Goal: Task Accomplishment & Management: Manage account settings

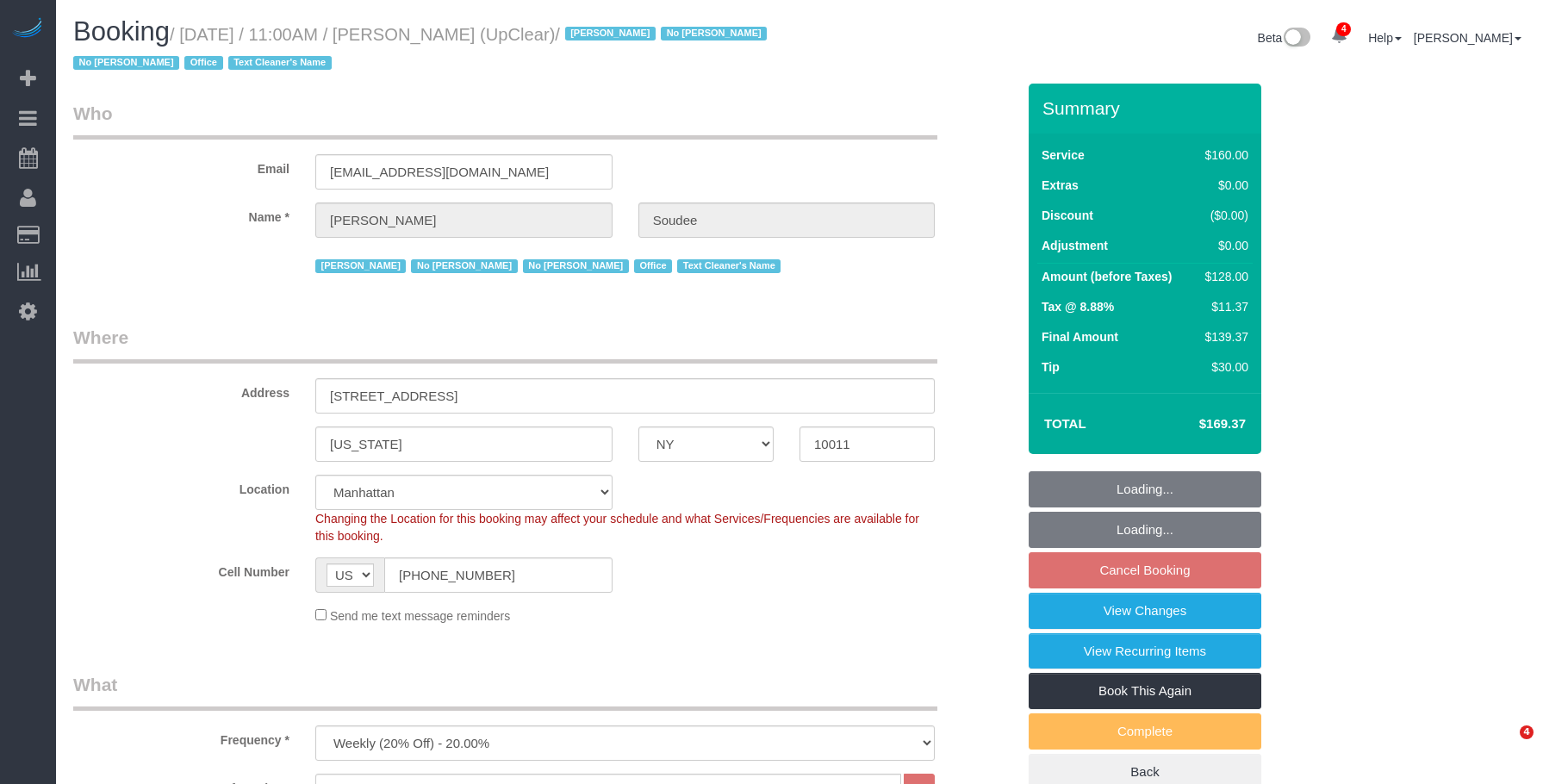
select select "NY"
select select "spot4"
select select "number:89"
select select "number:90"
select select "number:15"
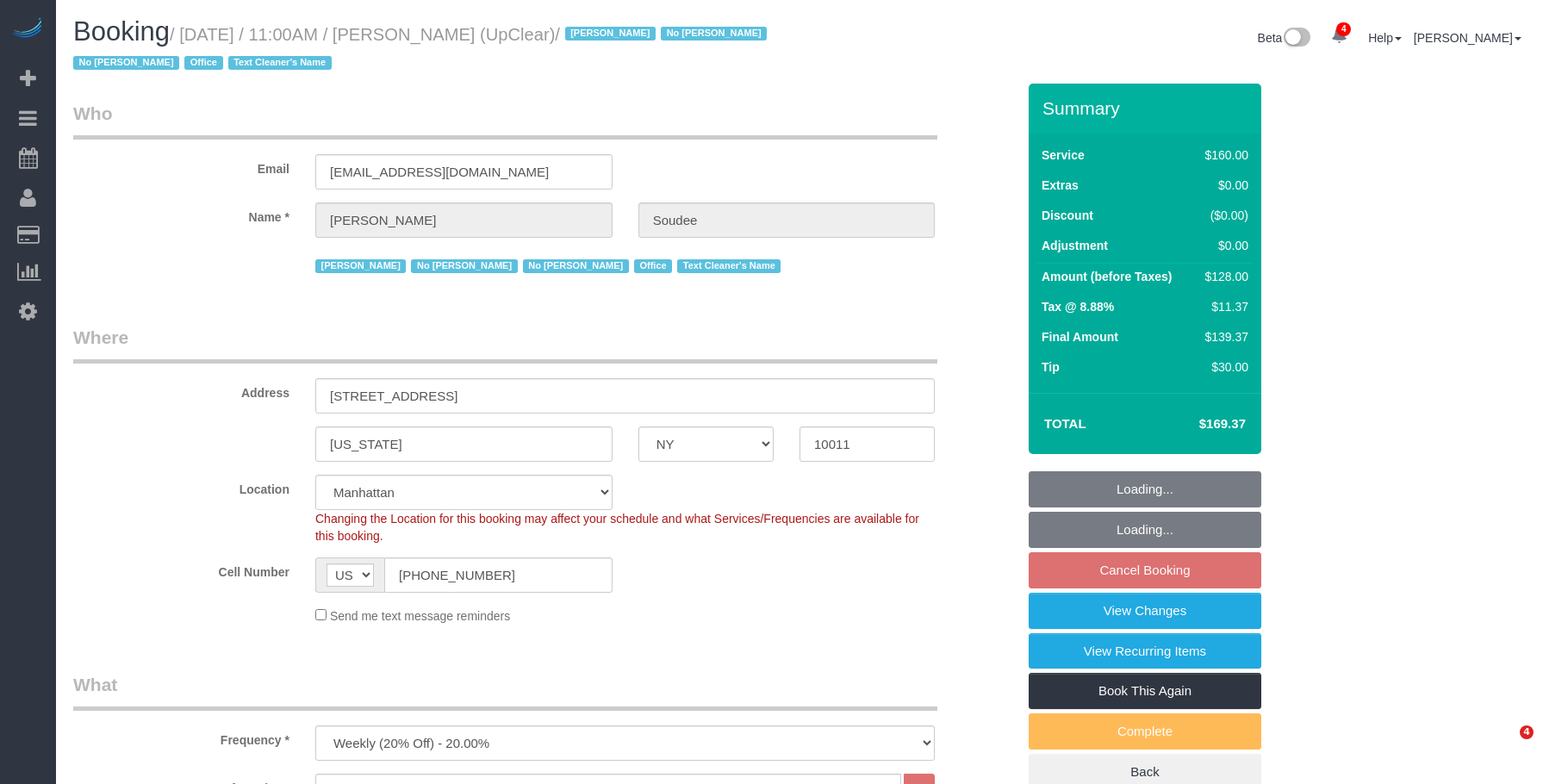
select select "number:5"
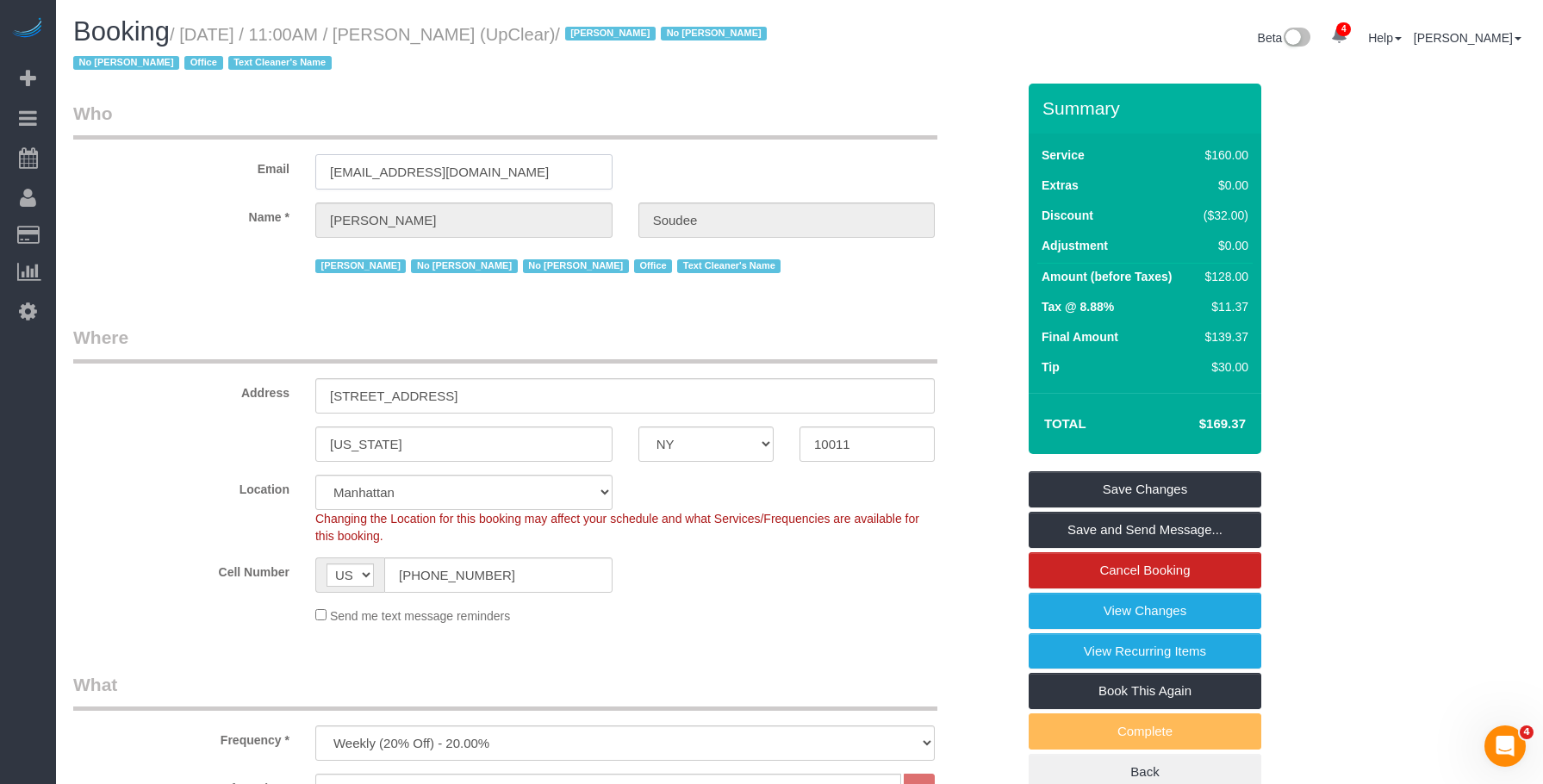
drag, startPoint x: 473, startPoint y: 172, endPoint x: 174, endPoint y: 166, distance: 299.1
click at [174, 166] on div "Email [EMAIL_ADDRESS][DOMAIN_NAME]" at bounding box center [544, 144] width 968 height 89
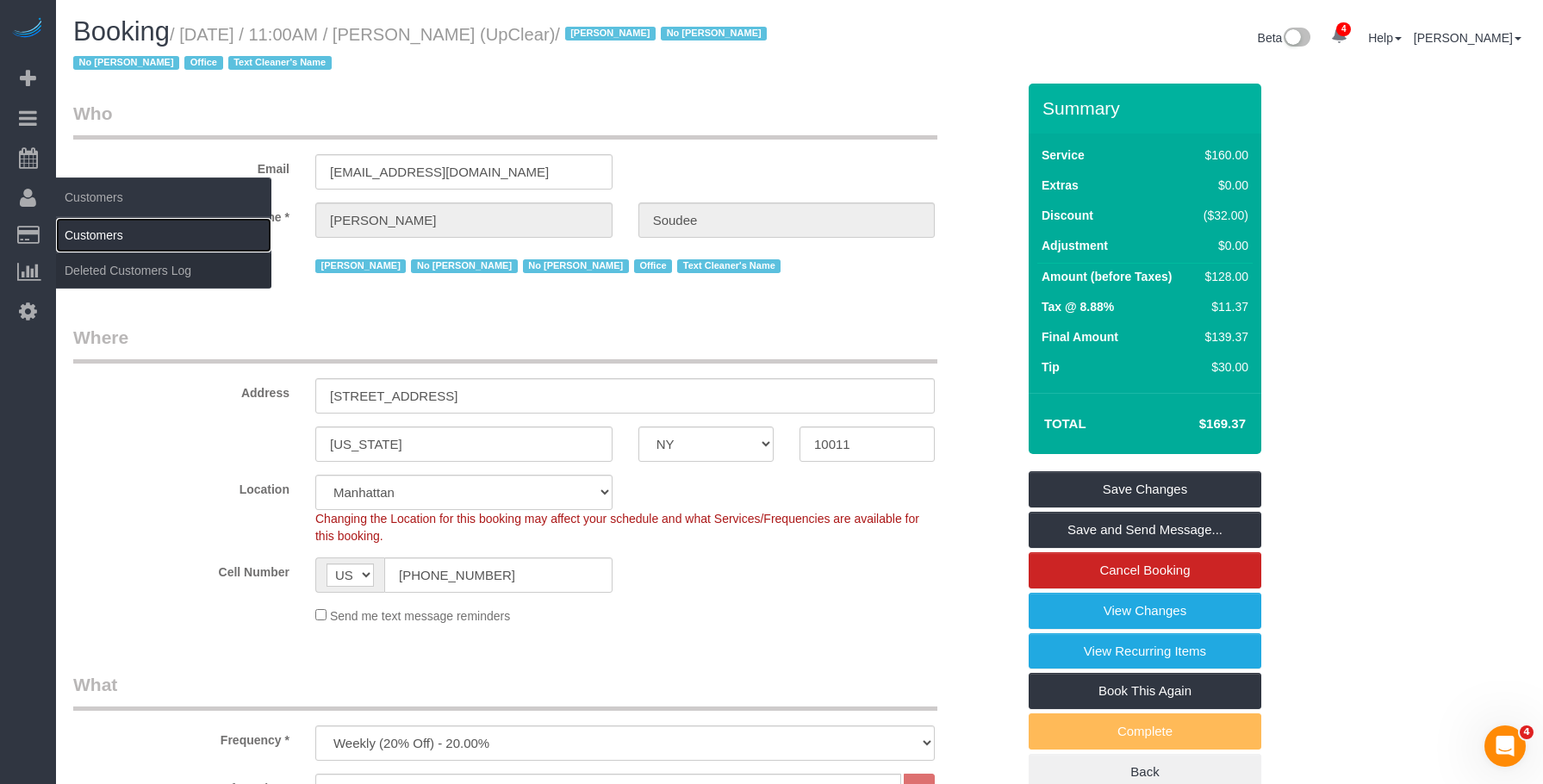
click at [114, 229] on link "Customers" at bounding box center [164, 235] width 216 height 35
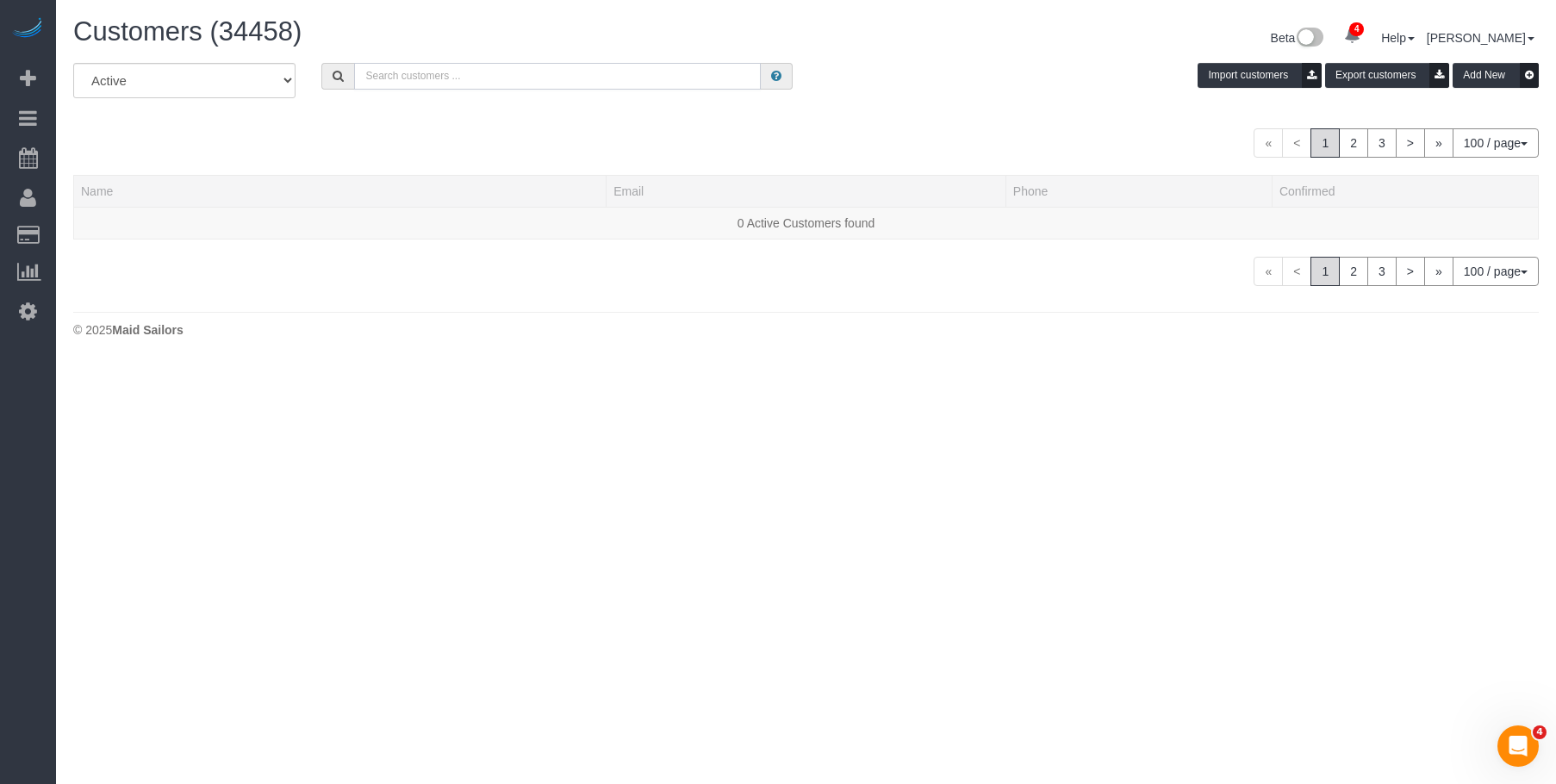
click at [598, 74] on input "text" at bounding box center [557, 76] width 407 height 26
paste input "admin-us@upclear.com"
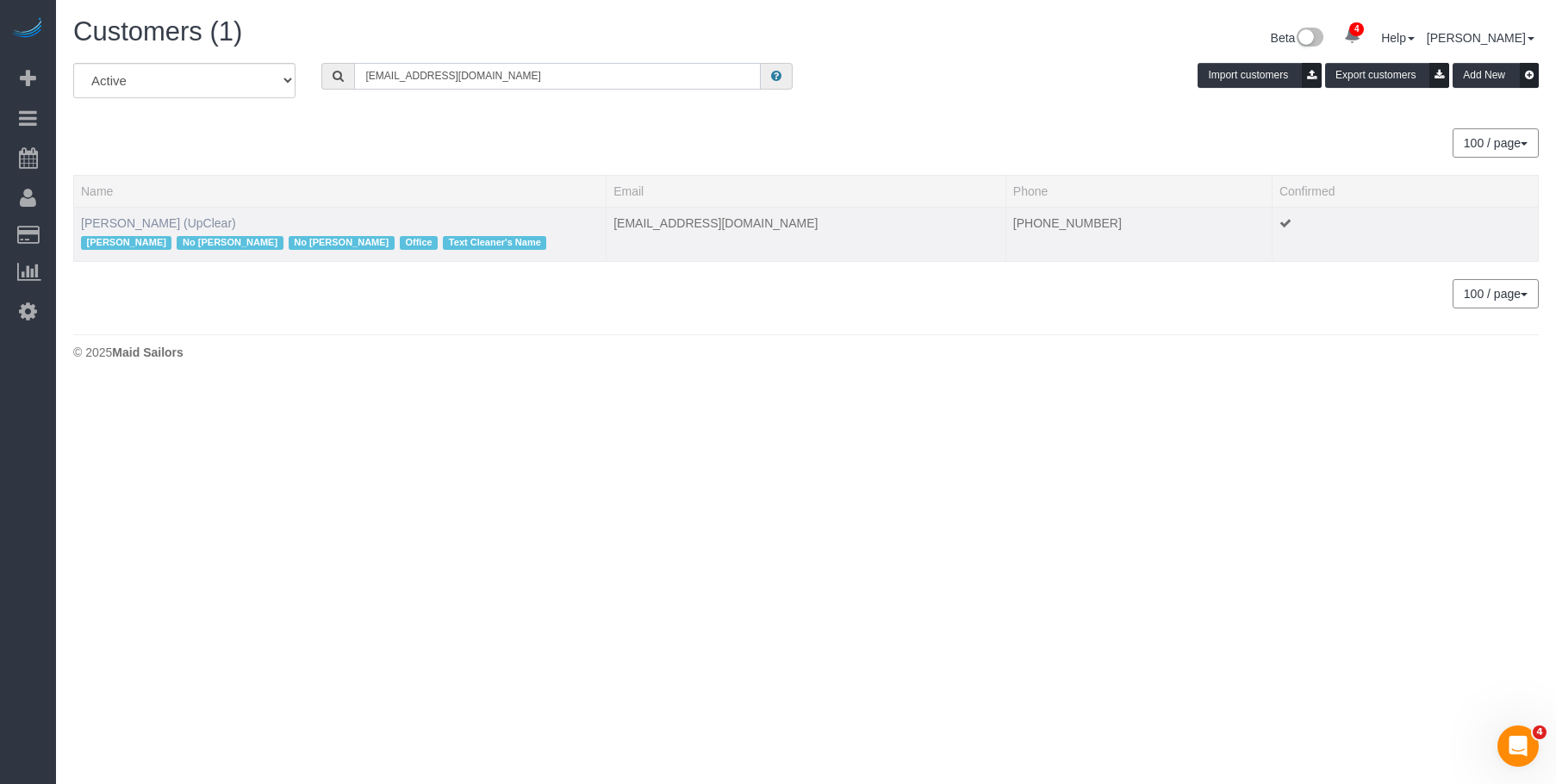
type input "admin-us@upclear.com"
click at [149, 220] on link "Thierry Soudee (UpClear)" at bounding box center [159, 223] width 155 height 14
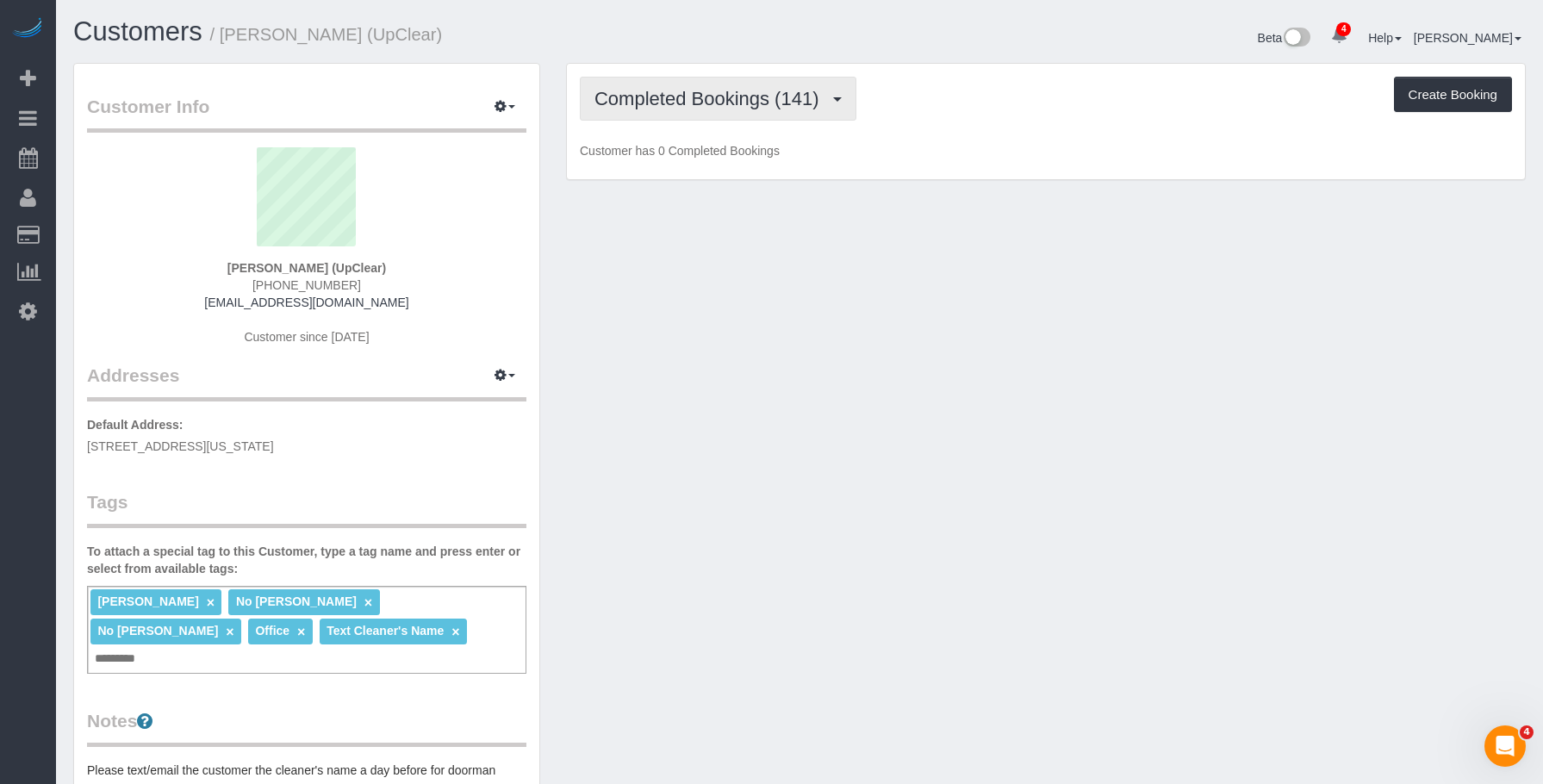
click at [701, 85] on button "Completed Bookings (141)" at bounding box center [718, 99] width 277 height 44
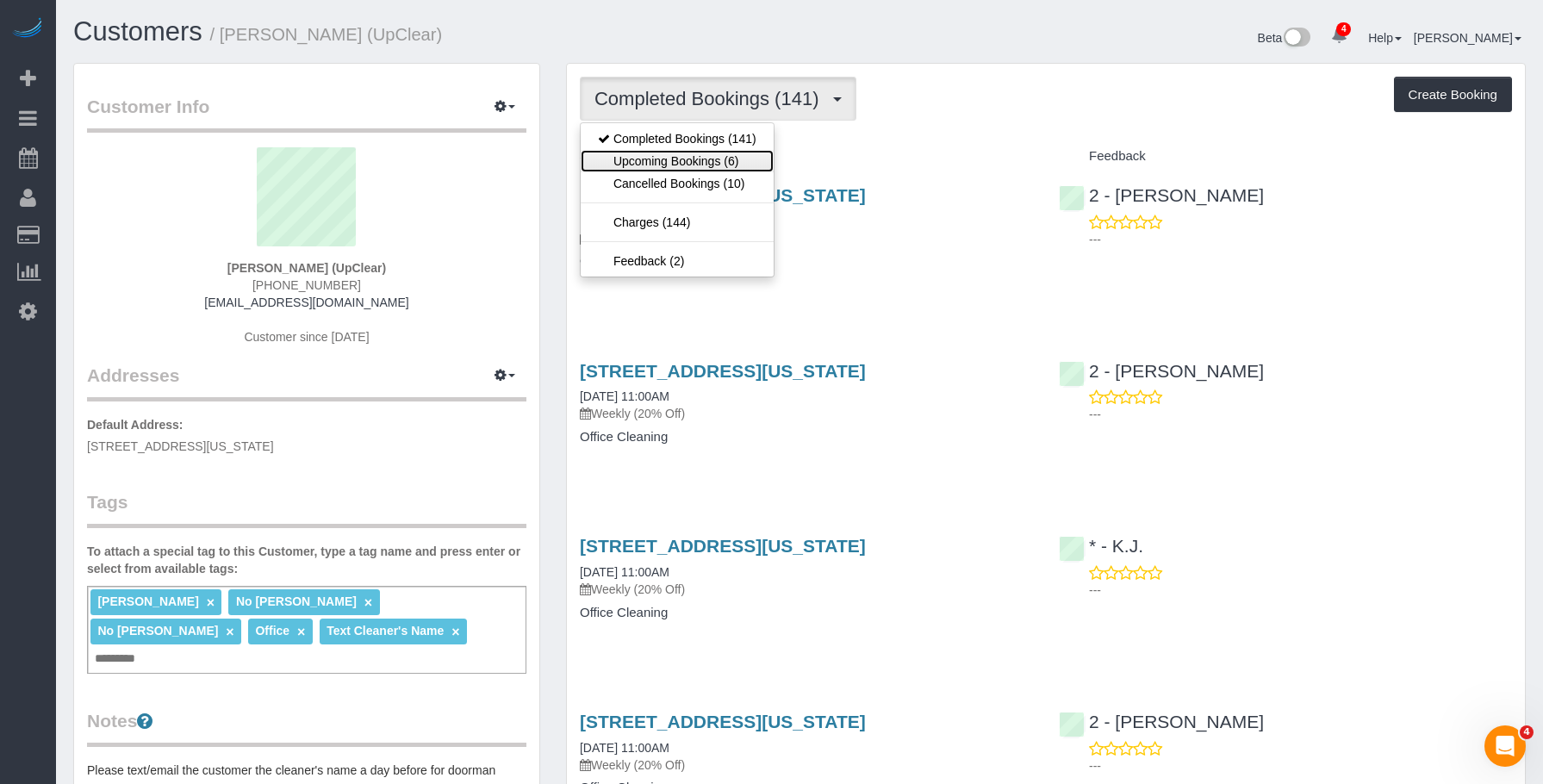
click at [679, 153] on link "Upcoming Bookings (6)" at bounding box center [676, 161] width 193 height 23
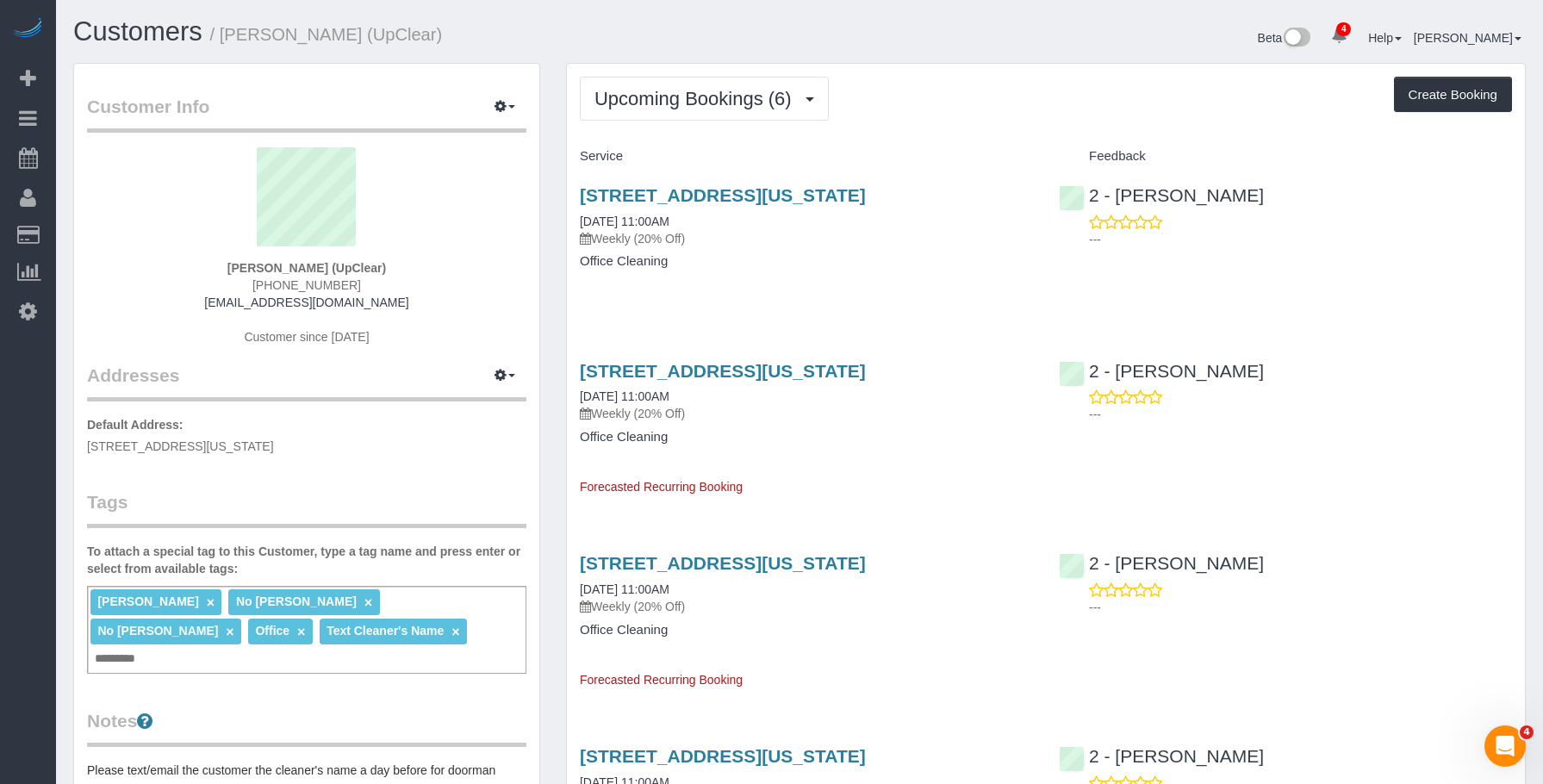
drag, startPoint x: 260, startPoint y: 279, endPoint x: 369, endPoint y: 281, distance: 109.0
click at [369, 281] on div "Thierry Soudee (UpClear) (212) 989-5000 admin-us@upclear.com Customer since 2020" at bounding box center [306, 255] width 440 height 216
copy span "(212) 989-5000"
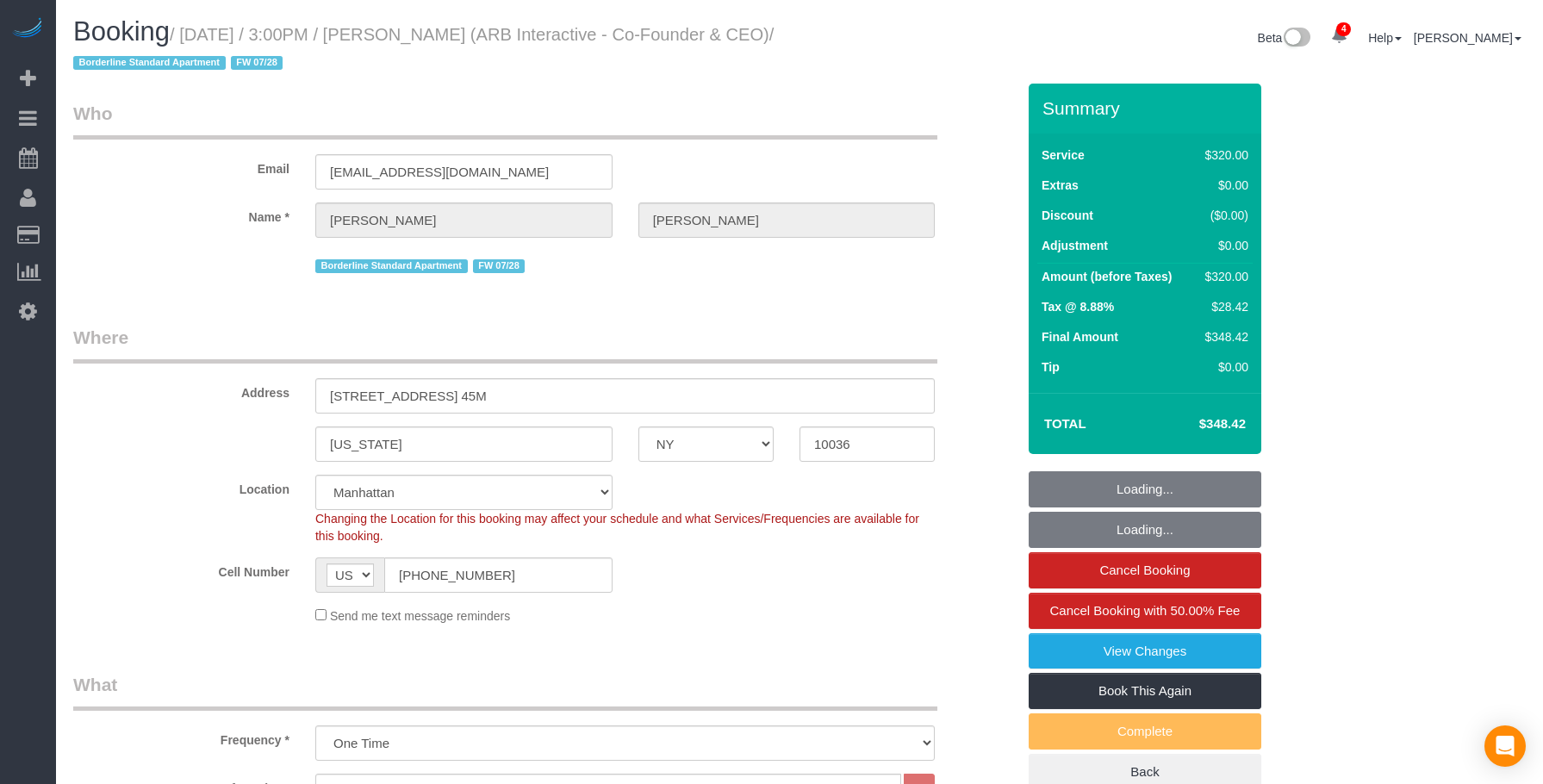
select select "NY"
select select "240"
select select "spot1"
select select "number:89"
select select "number:90"
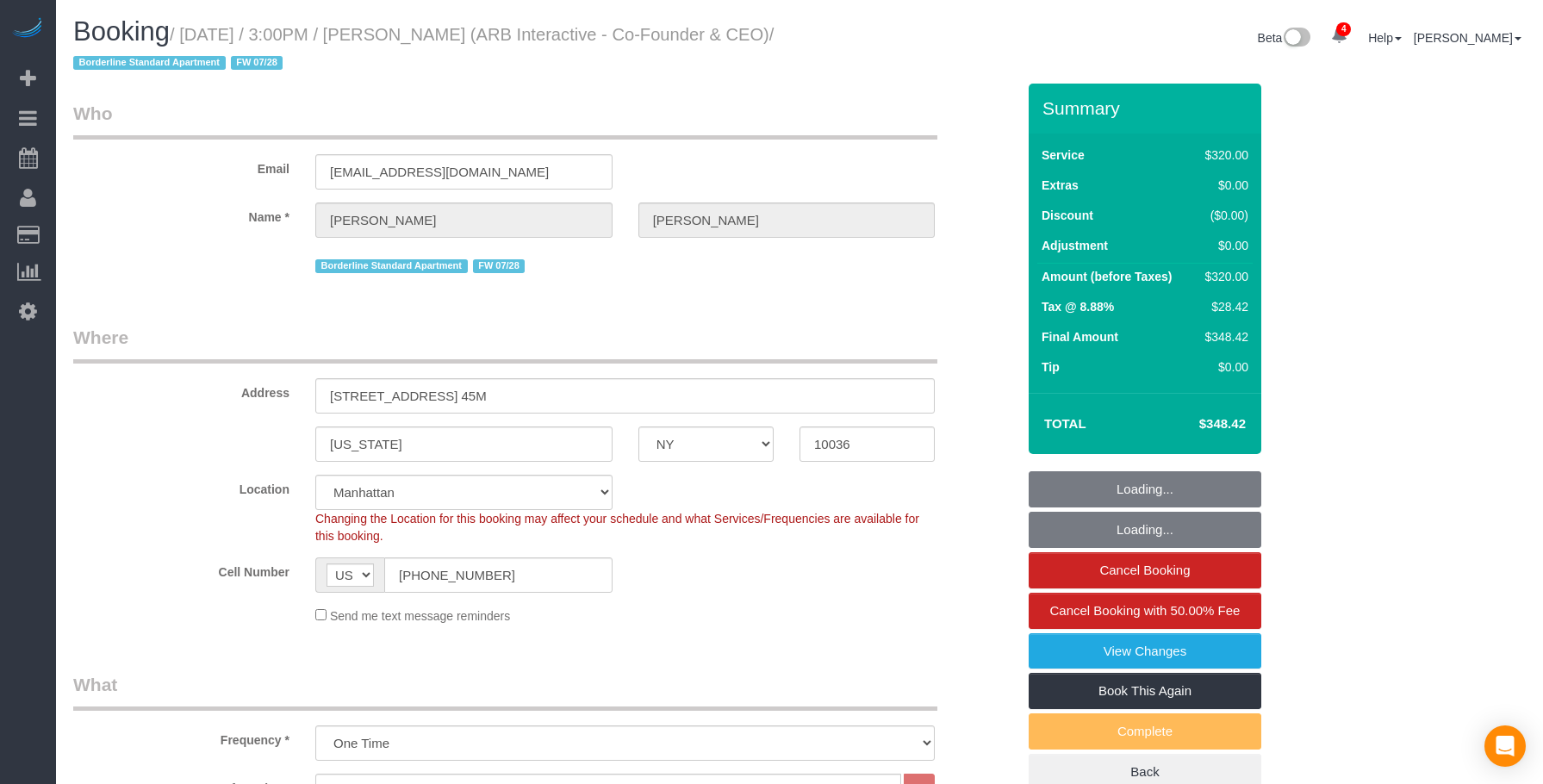
select select "number:15"
select select "number:5"
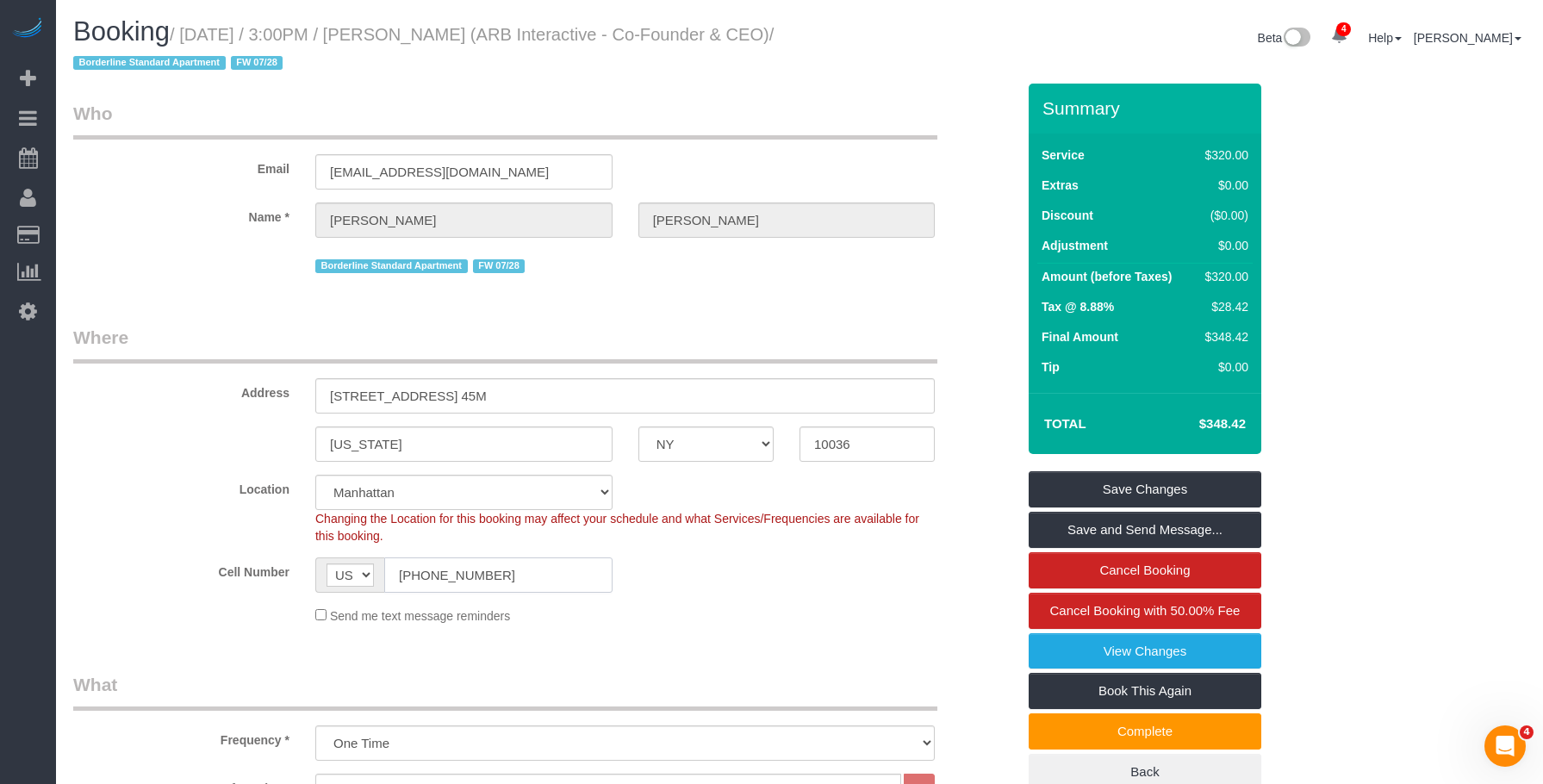
drag, startPoint x: 500, startPoint y: 577, endPoint x: 315, endPoint y: 557, distance: 186.1
click at [307, 574] on div "AF AL DZ AD AO AI AQ AG AR AM AW AU AT AZ BS BH BD BB BY BE BZ BJ BM BT BO BA B…" at bounding box center [463, 575] width 323 height 36
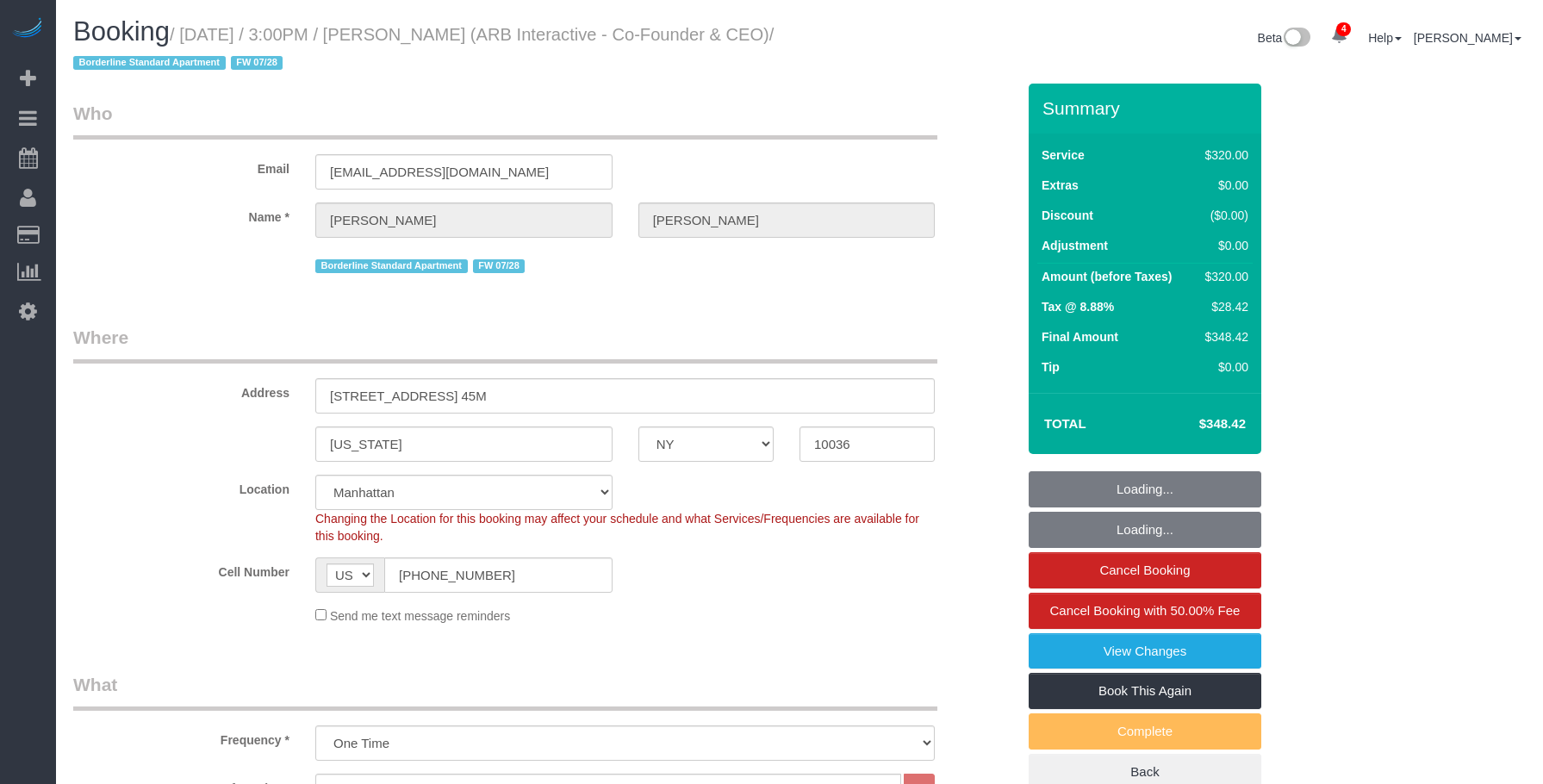
select select "NY"
select select "240"
select select "spot1"
select select "number:89"
select select "number:90"
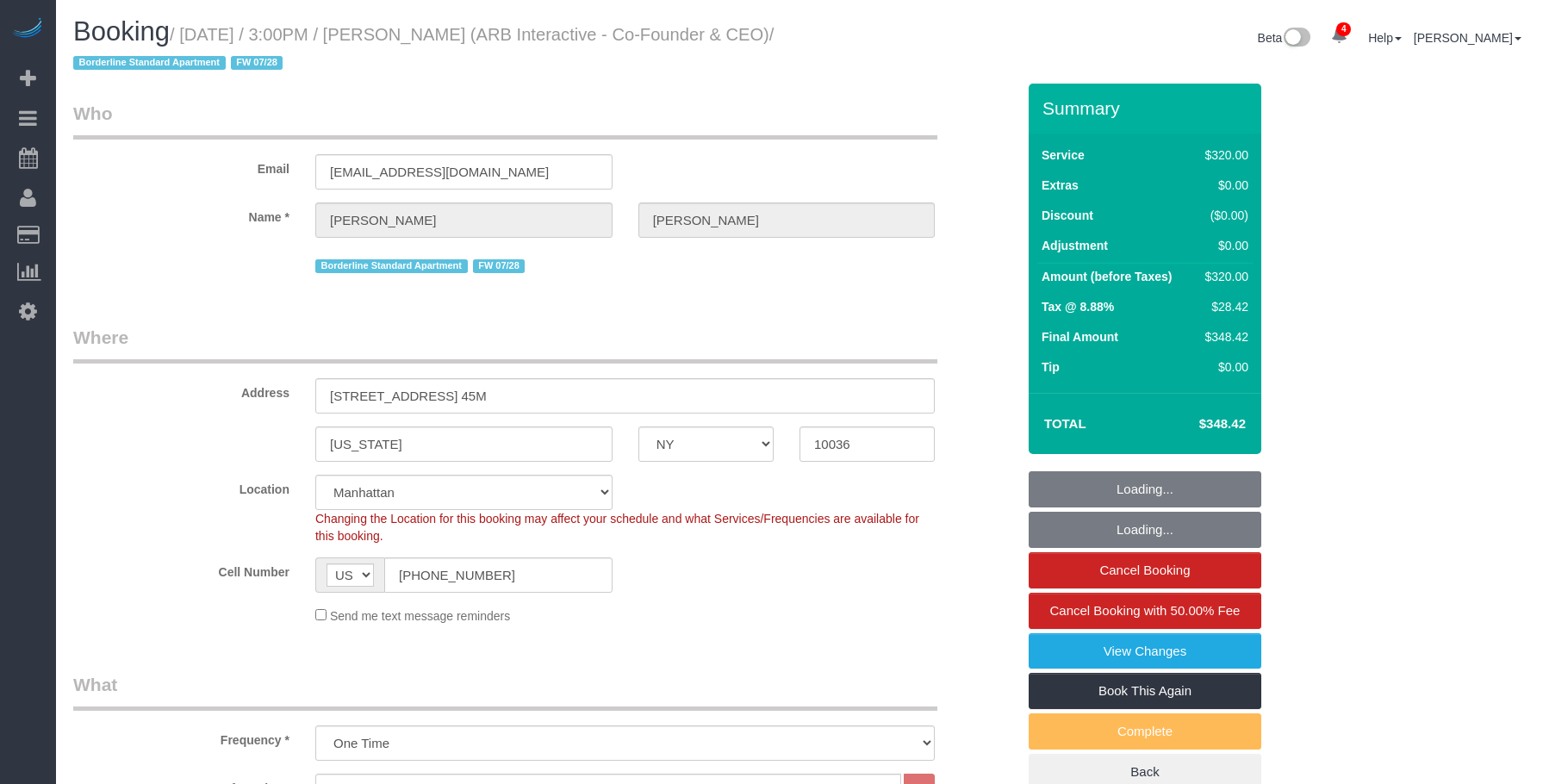
select select "number:15"
select select "number:5"
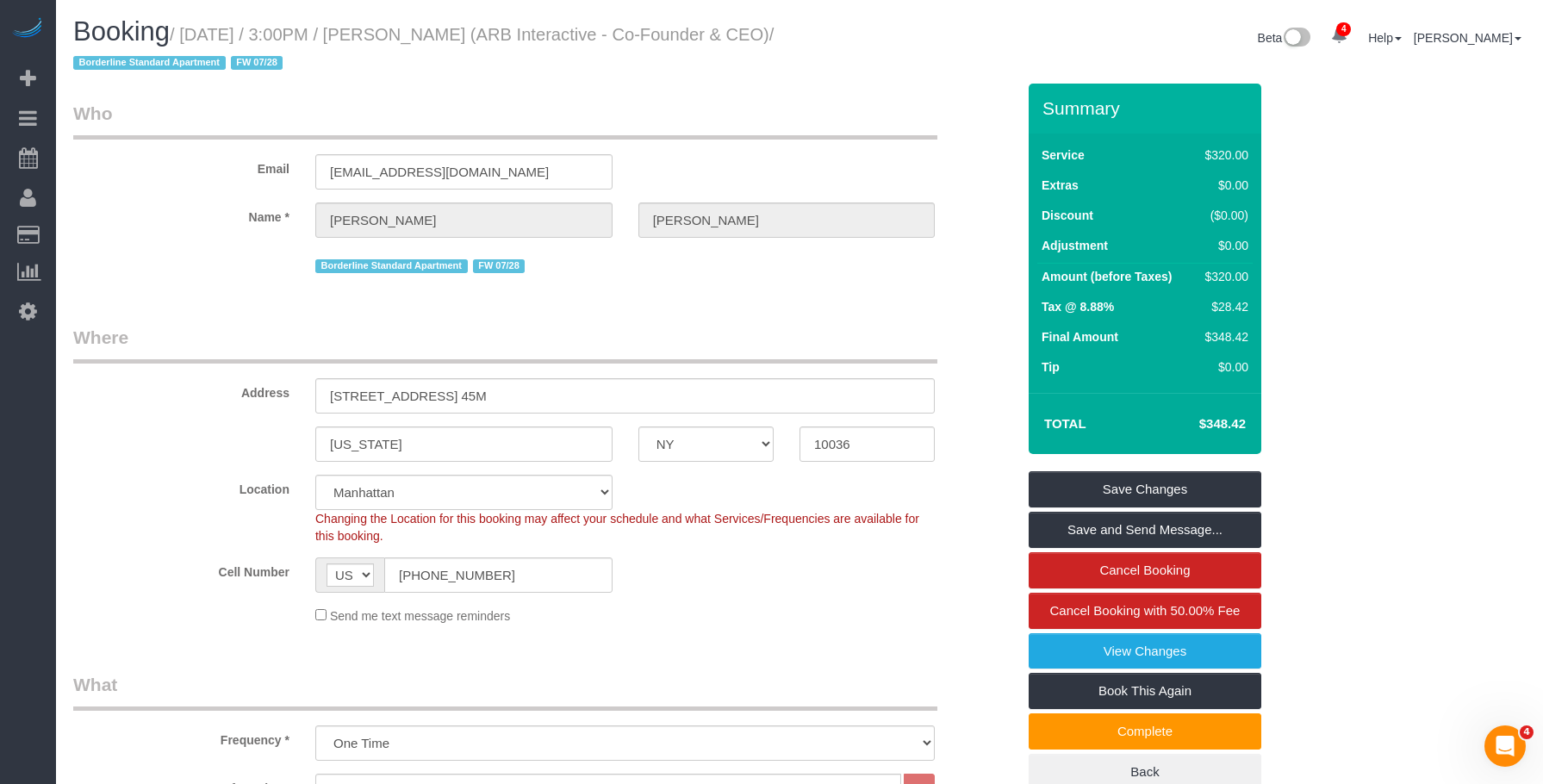
drag, startPoint x: 614, startPoint y: 101, endPoint x: 436, endPoint y: 6, distance: 201.8
click at [614, 101] on legend "Who" at bounding box center [505, 120] width 864 height 38
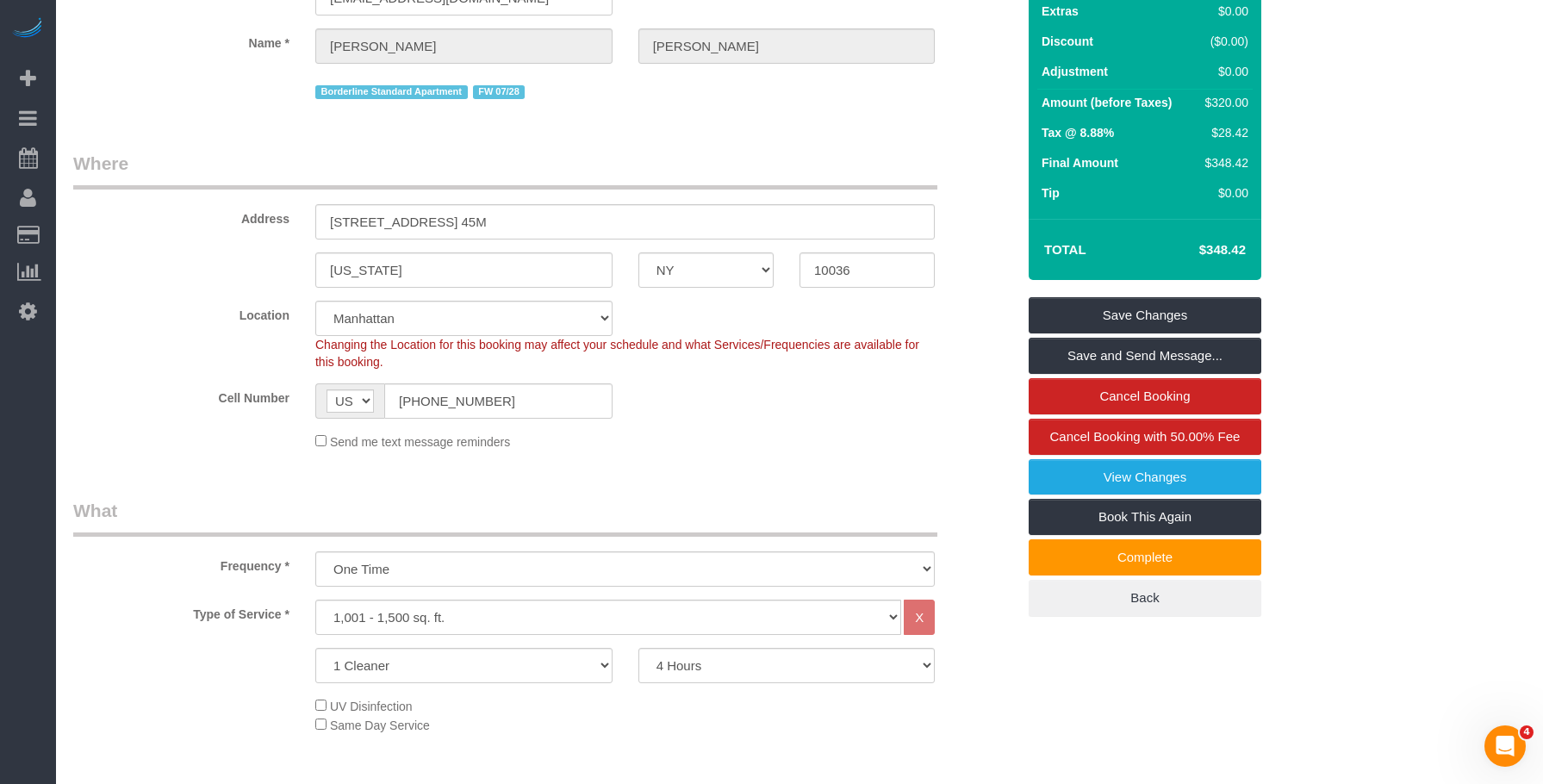
scroll to position [172, 0]
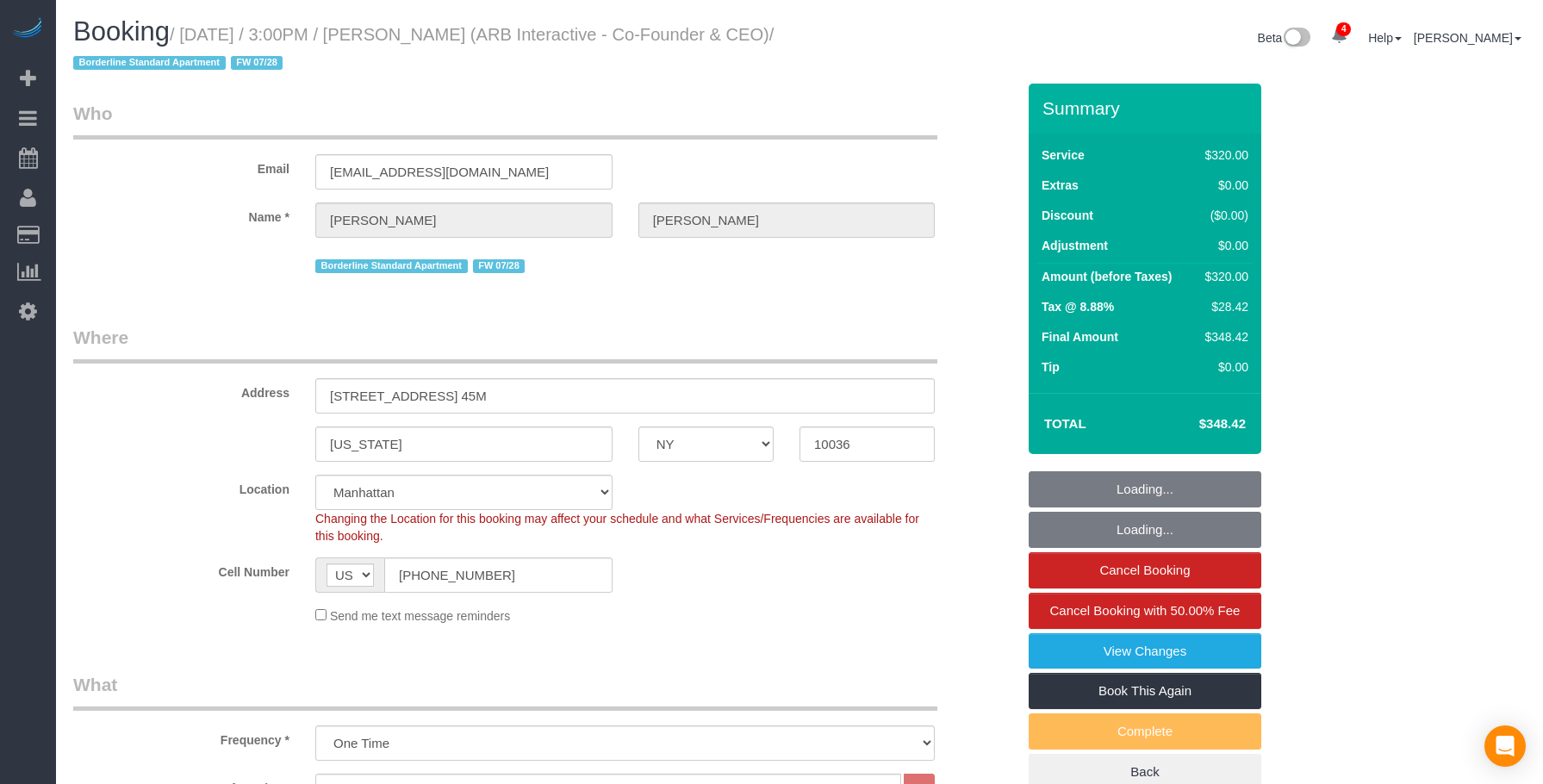
select select "NY"
select select "240"
select select "spot1"
select select "number:89"
select select "number:90"
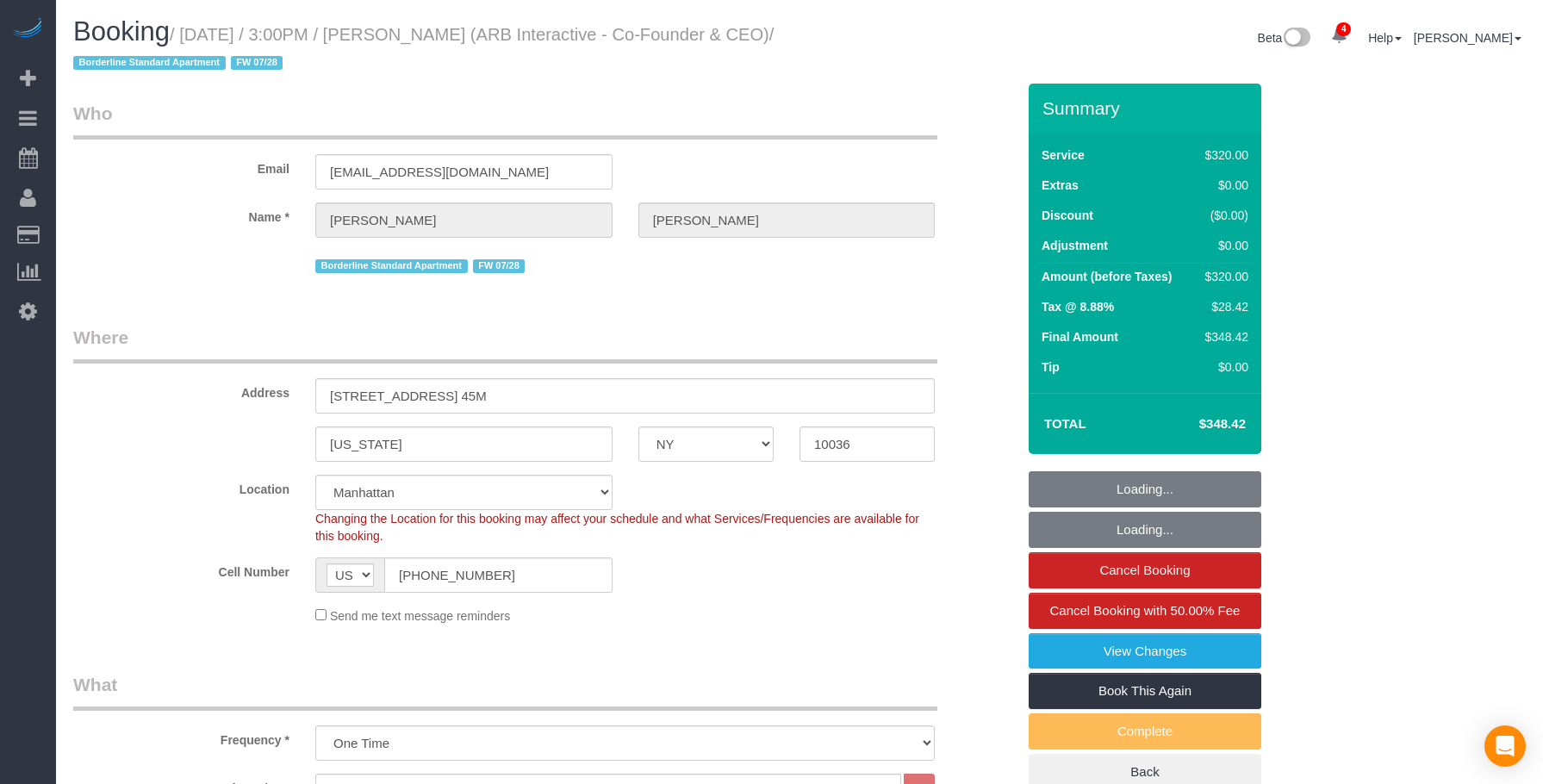
select select "number:15"
select select "number:5"
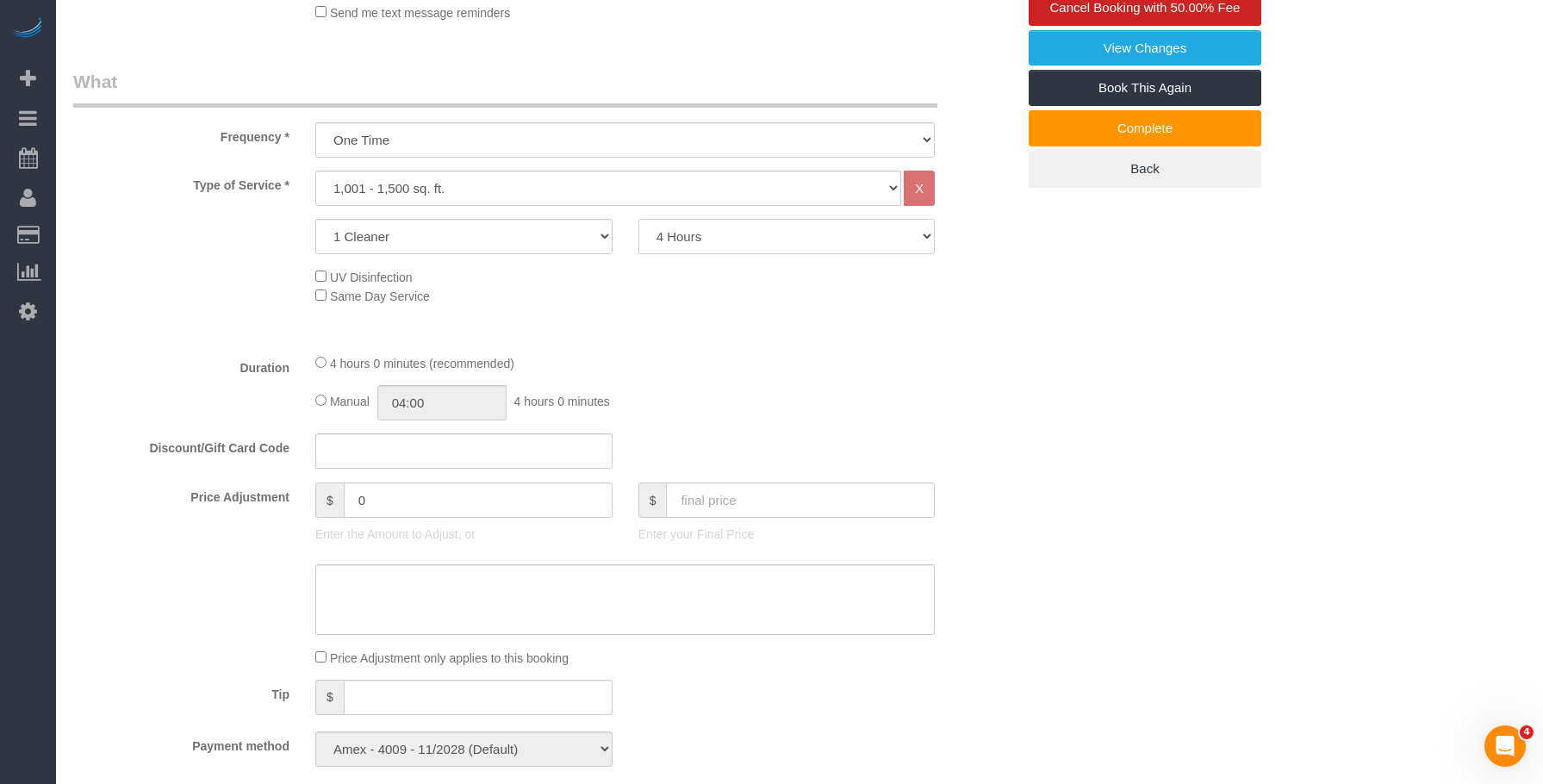
select select "360"
click at [638, 218] on select "2 Hours 2.5 Hours 3 Hours 3.5 Hours 4 Hours 4.5 Hours 5 Hours 5.5 Hours 6 Hours…" at bounding box center [786, 236] width 297 height 36
click at [1355, 438] on div "Who Email lauren@arbinteractive.com Name * Patrick Fechtmeyer Borderline Standa…" at bounding box center [799, 767] width 1453 height 2571
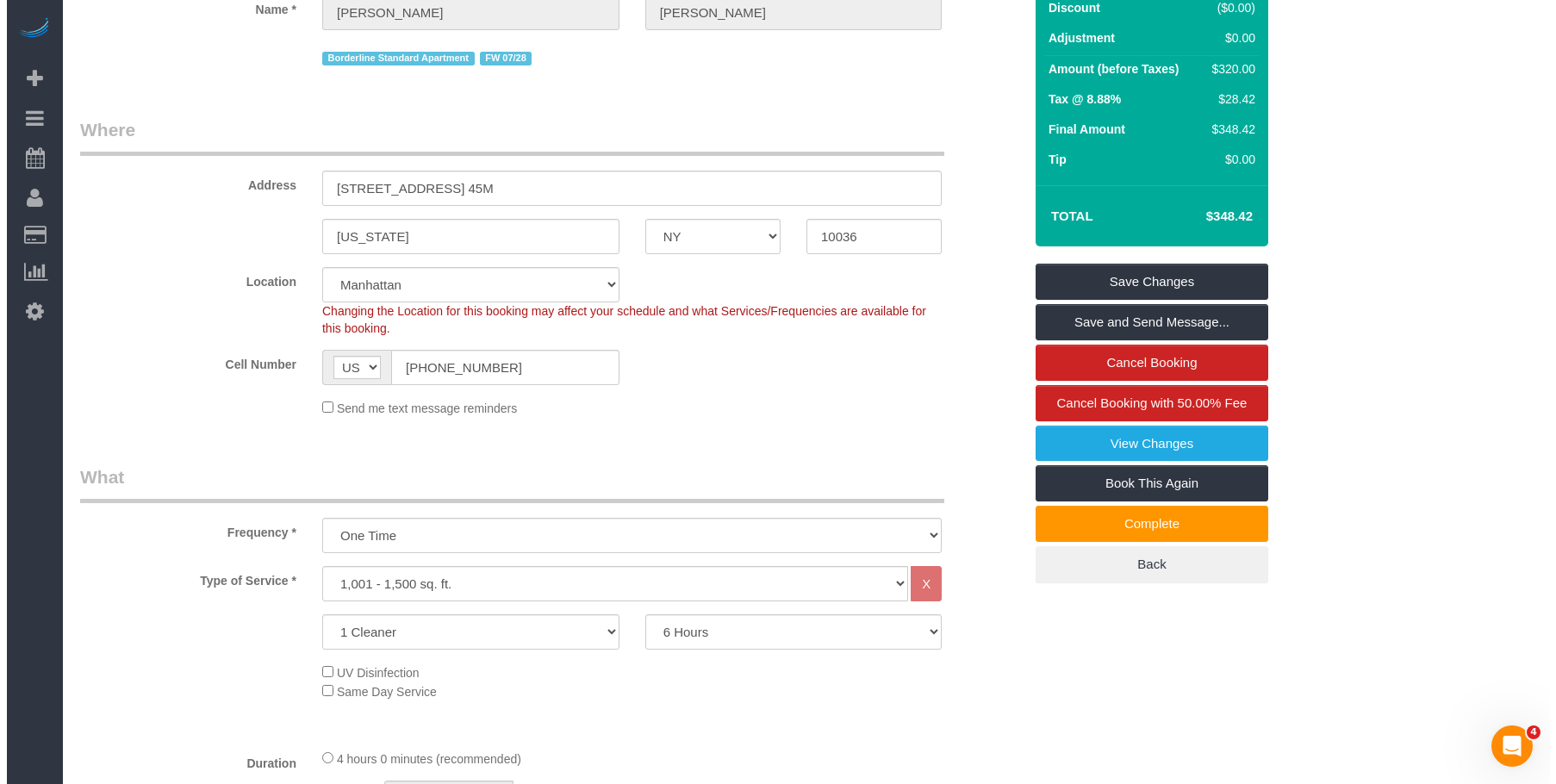
scroll to position [172, 0]
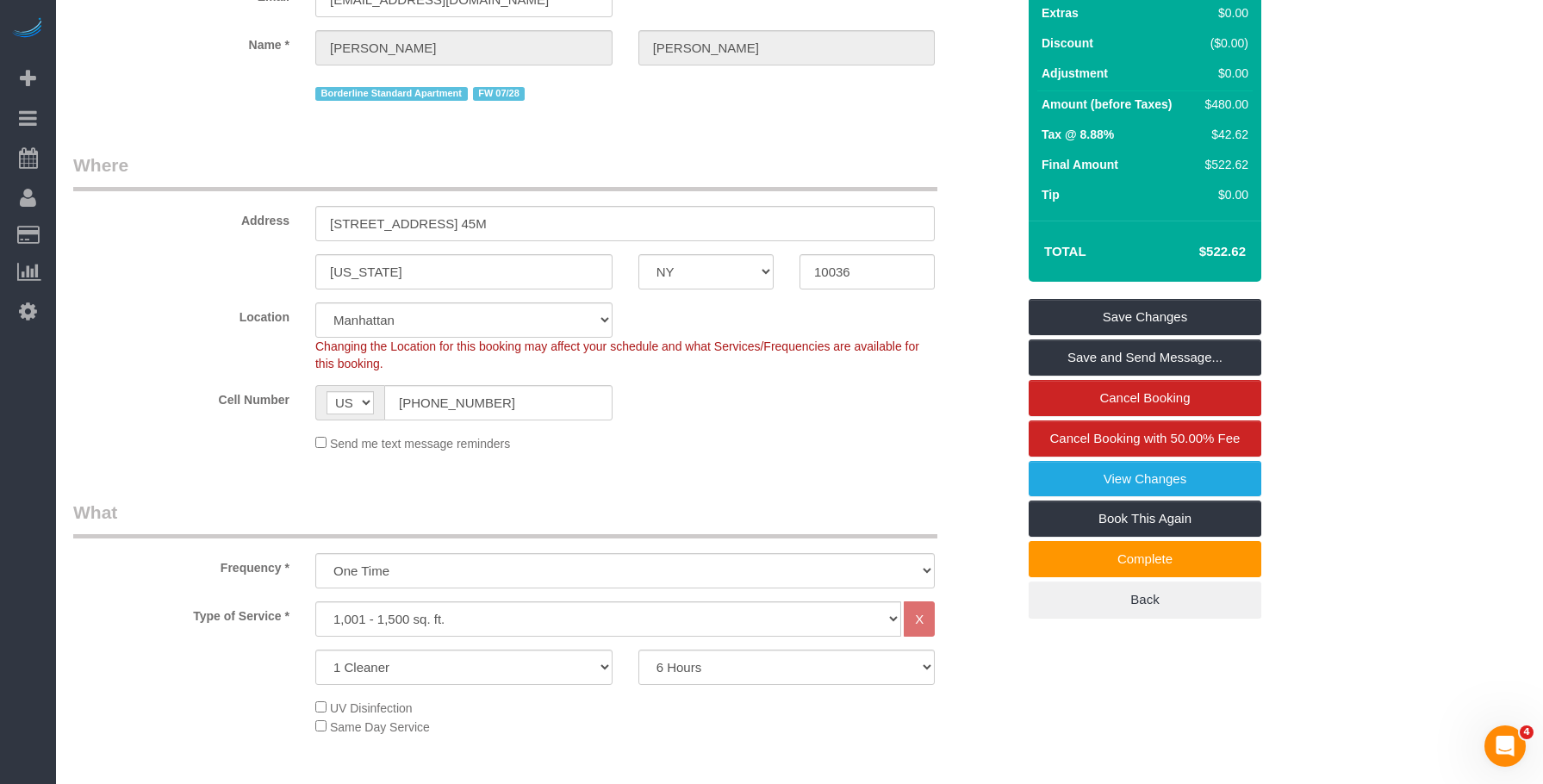
select select "spot39"
click at [1176, 359] on link "Save and Send Message..." at bounding box center [1144, 357] width 232 height 37
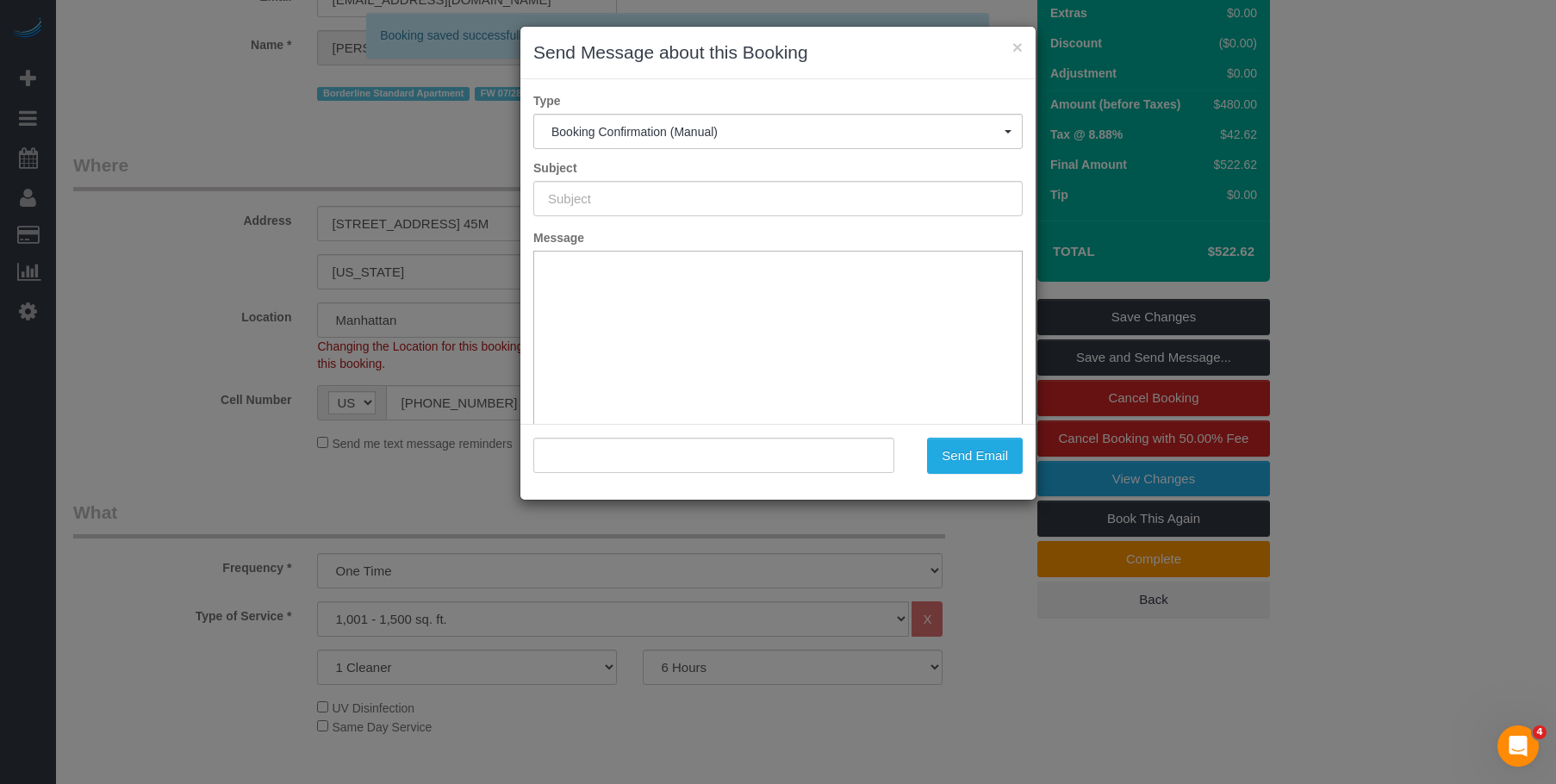
type input "Cleaning Confirmed for 08/25/2025 at 3:00pm"
type input ""Patrick Fechtmeyer" <lauren@arbinteractive.com>"
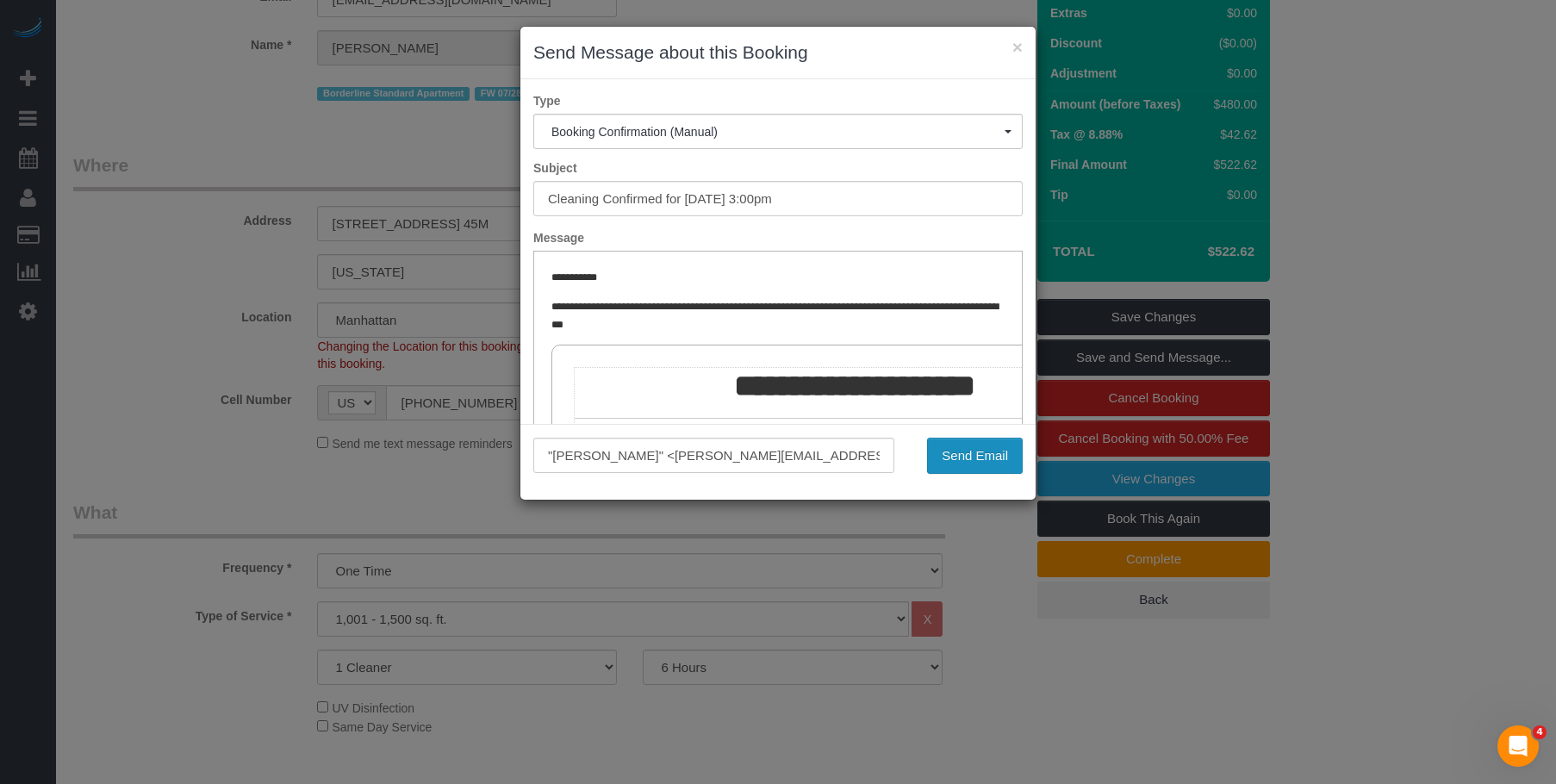
click at [983, 461] on button "Send Email" at bounding box center [975, 456] width 96 height 37
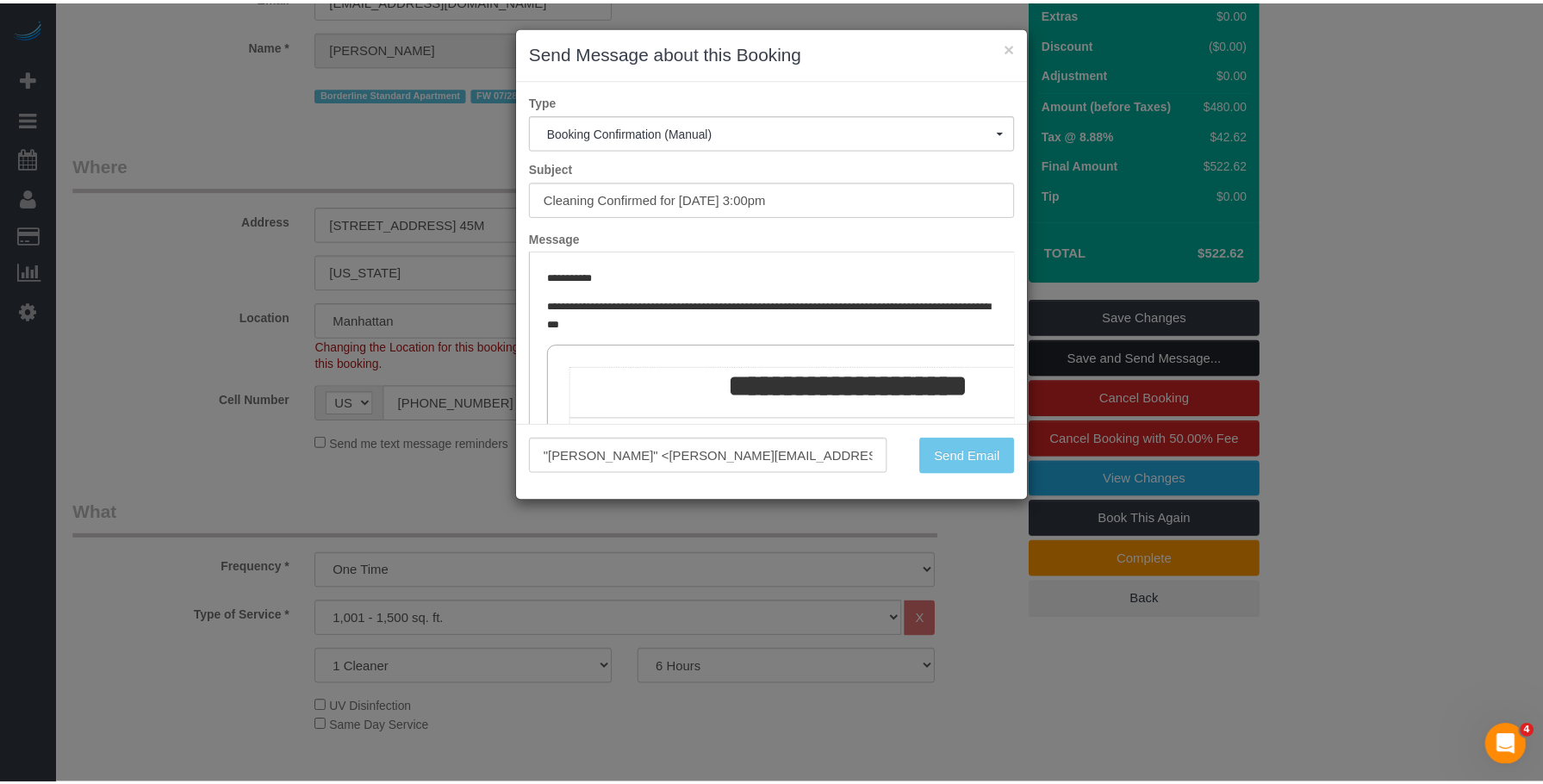
scroll to position [234, 0]
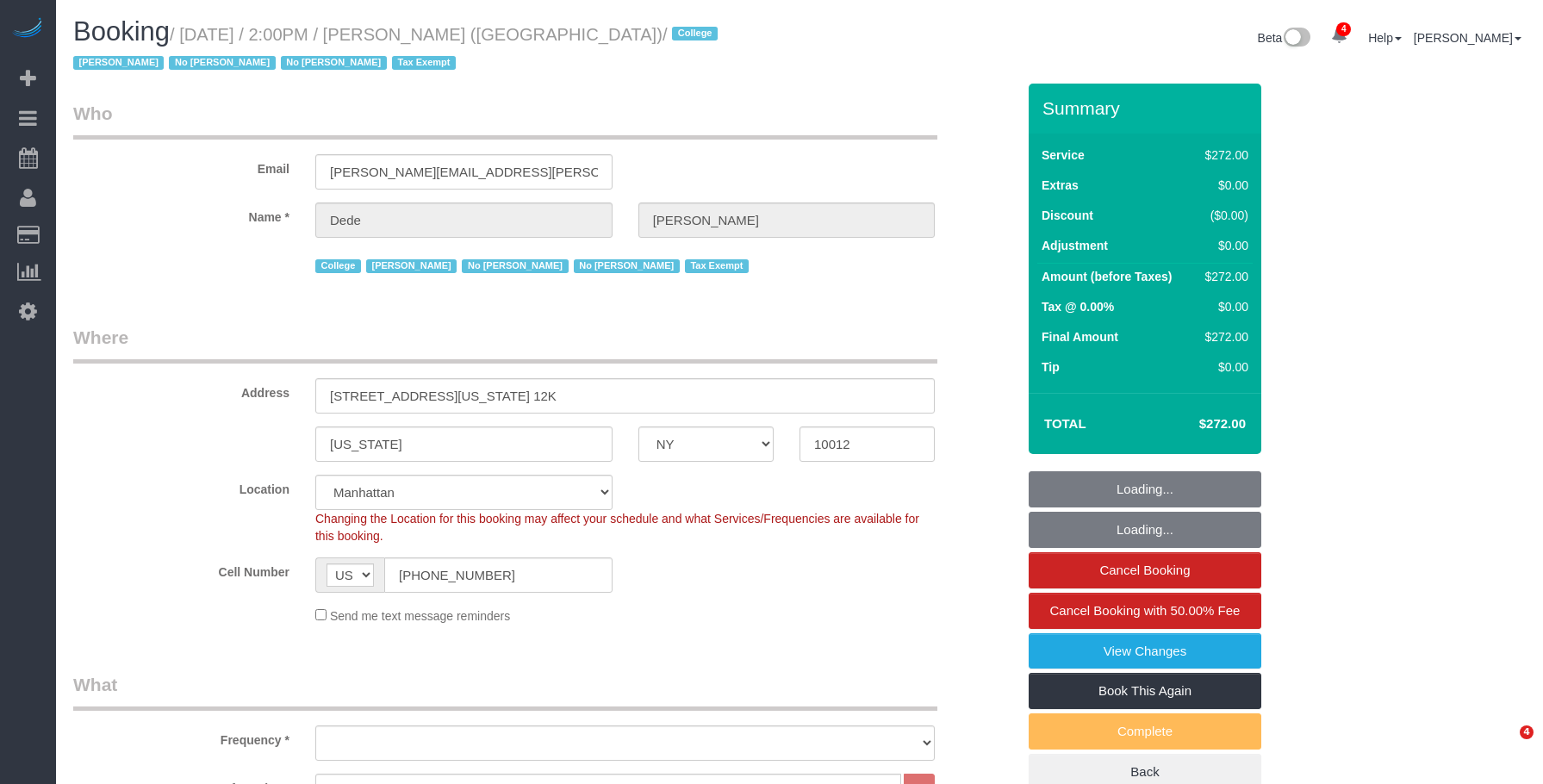
select select "NY"
select select "240"
select select "number:62"
select select "number:79"
select select "number:15"
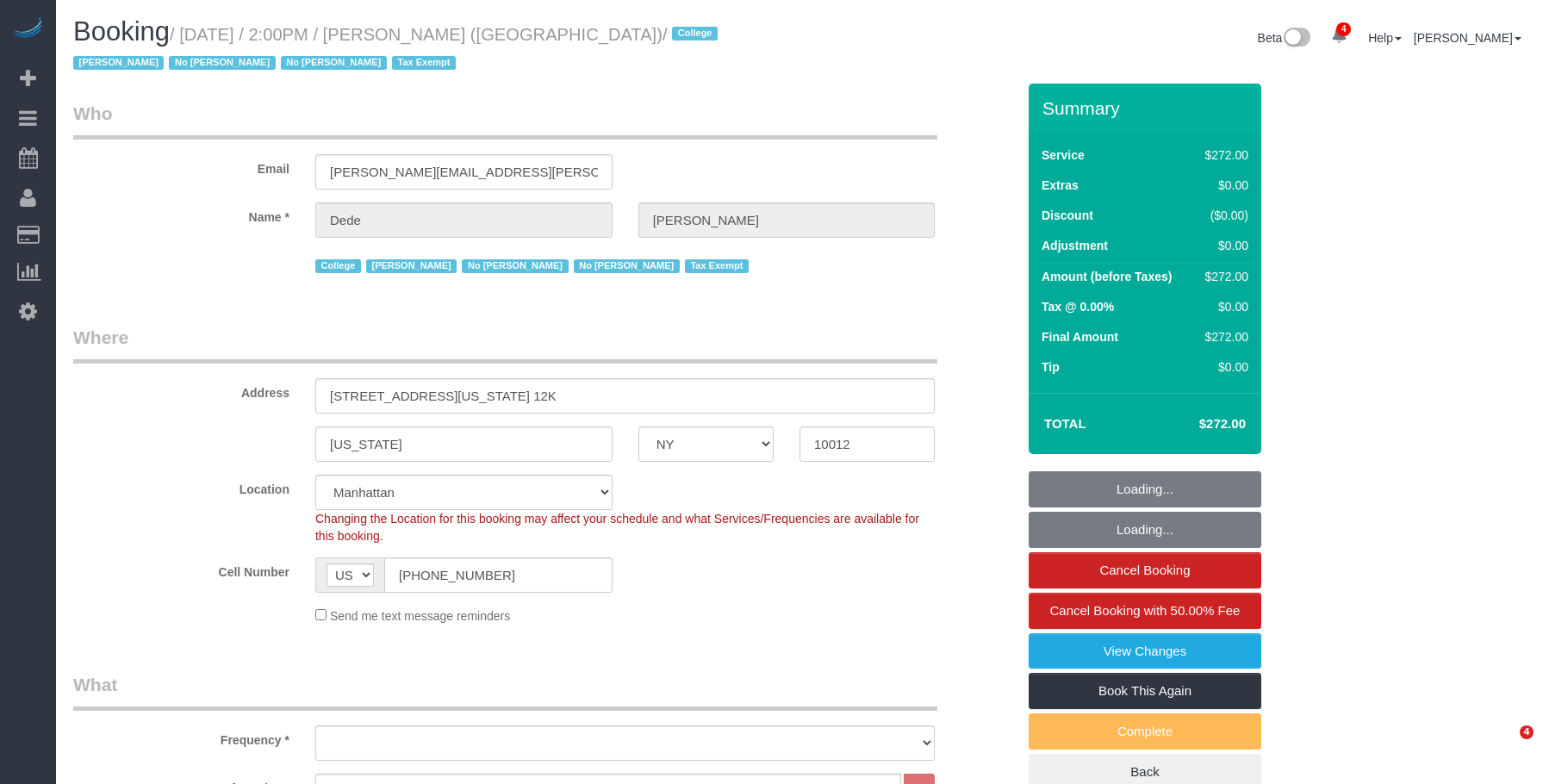
select select "number:6"
select select "object:1544"
select select "spot1"
click at [491, 37] on small "/ August 25, 2025 / 2:00PM / Dede Tabak (NYU Abu Dhabi) / College Jacky Xu No A…" at bounding box center [398, 48] width 650 height 48
select select "NY"
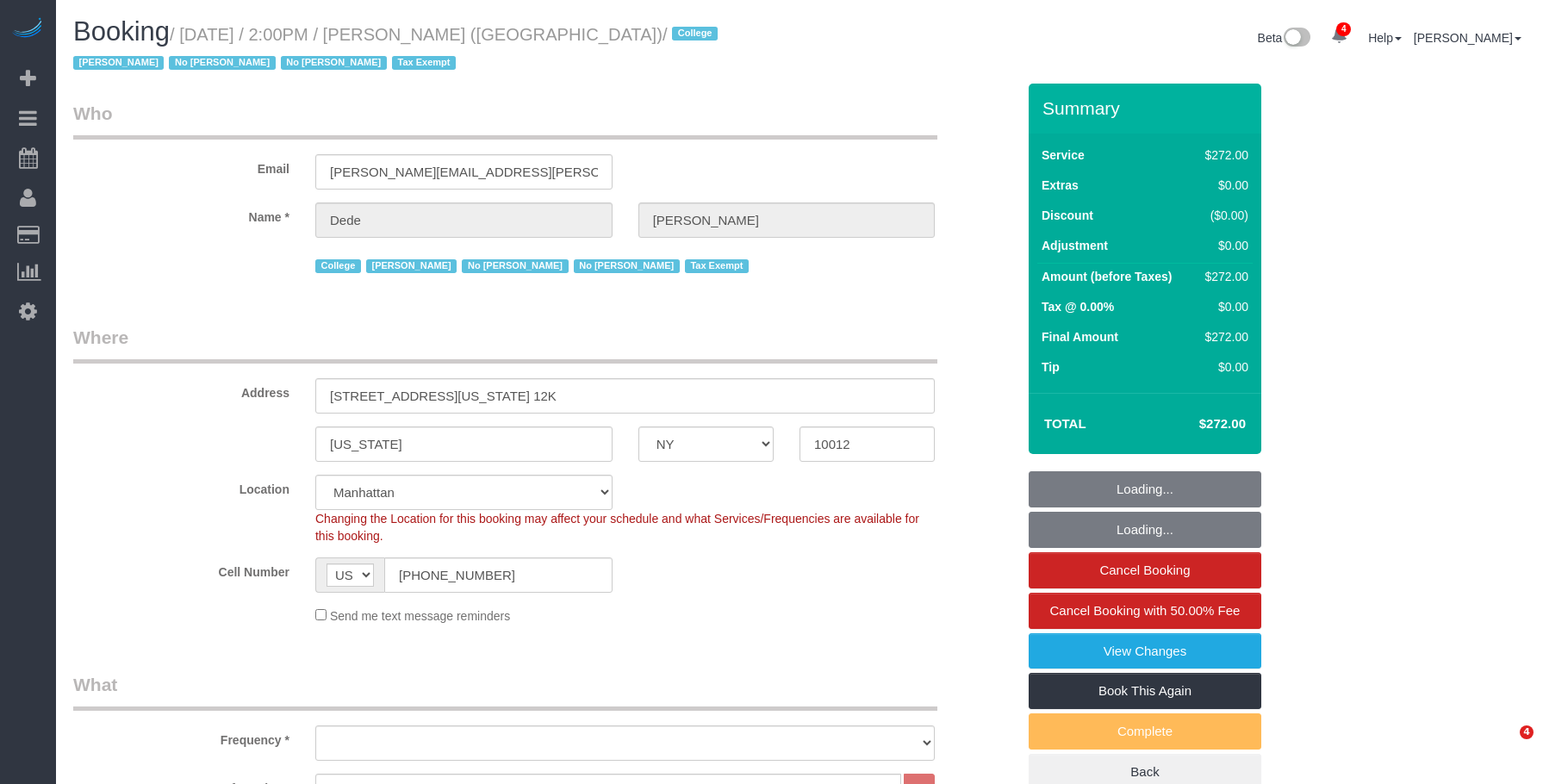
select select "240"
select select "number:62"
select select "number:79"
select select "number:15"
select select "number:6"
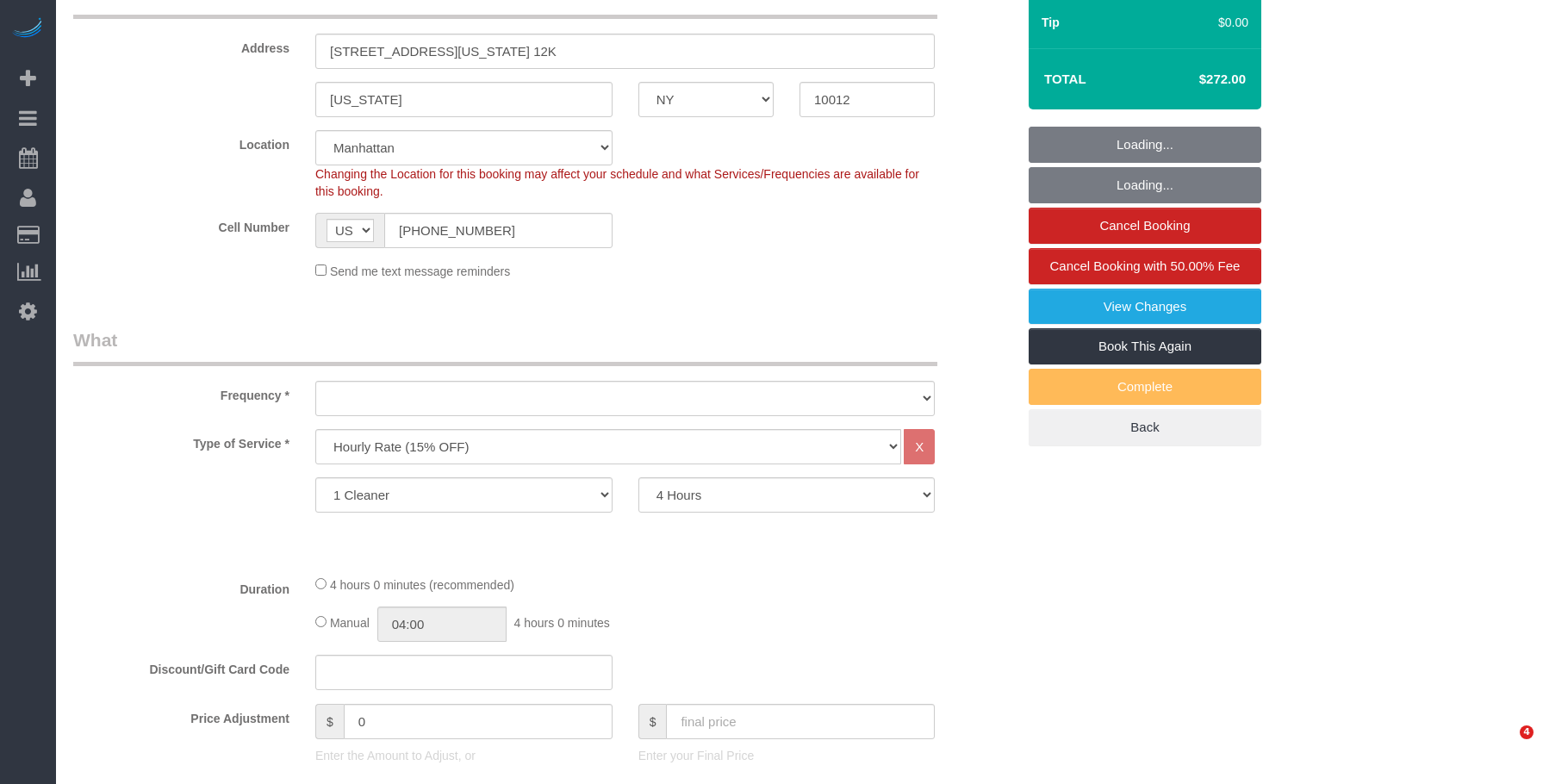
select select "object:1544"
select select "spot1"
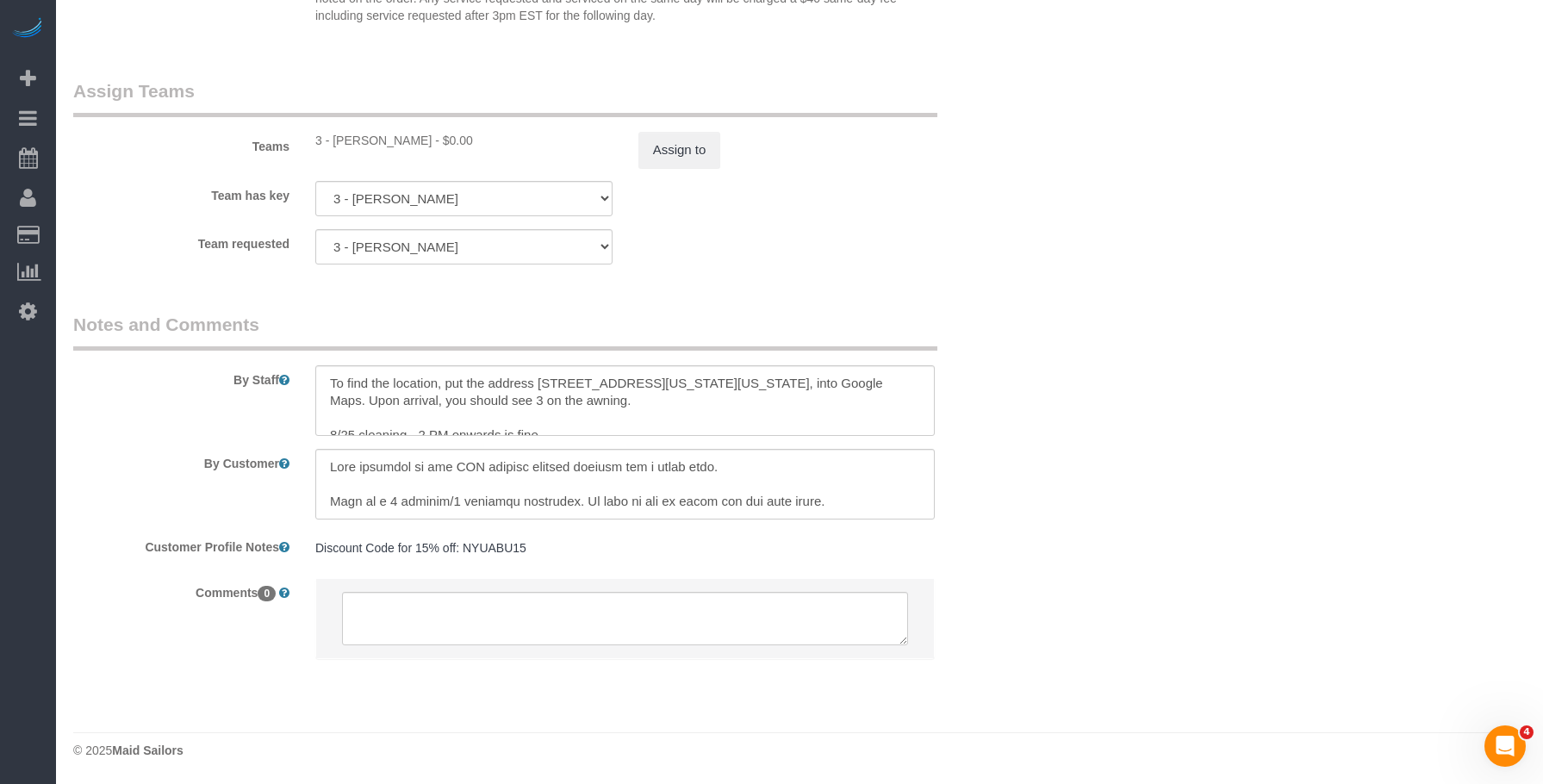
scroll to position [17, 0]
click at [796, 501] on textarea at bounding box center [625, 483] width 620 height 70
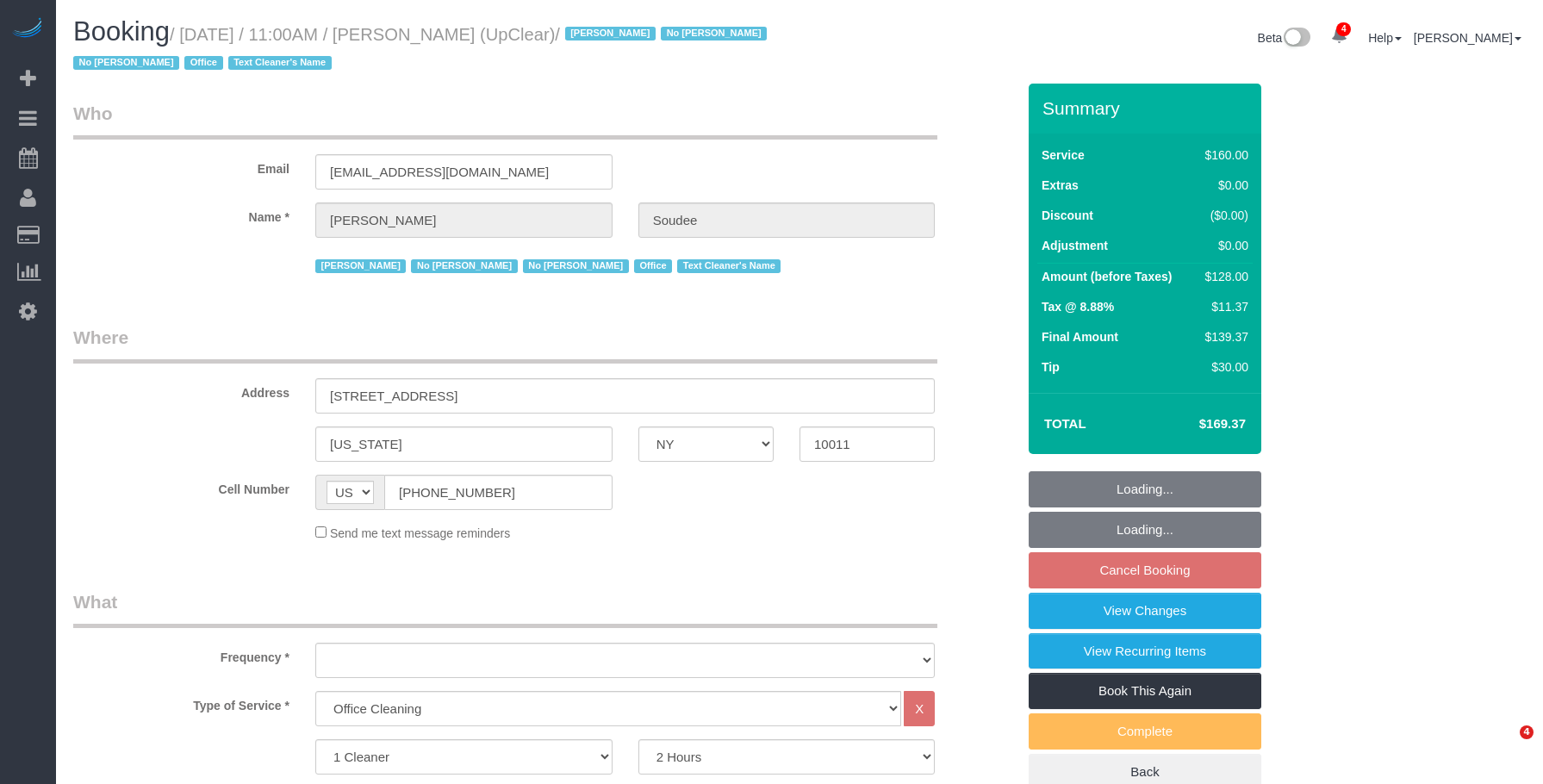
select select "NY"
select select "number:89"
select select "number:90"
select select "number:15"
select select "number:5"
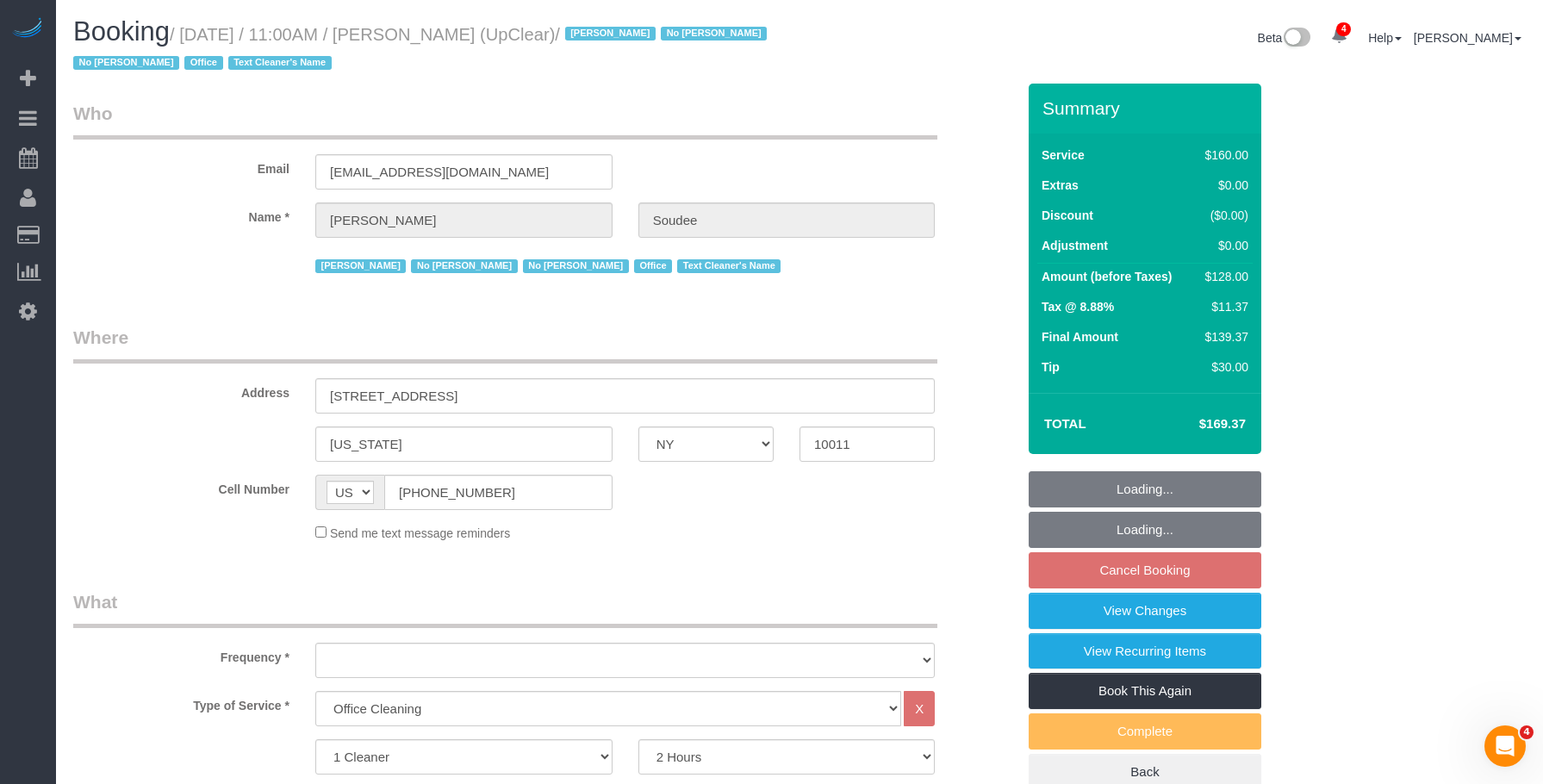
select select "object:1327"
select select "string:stripe-pm_1NbO8G4VGloSiKo7yDZXrVCR"
select select "spot4"
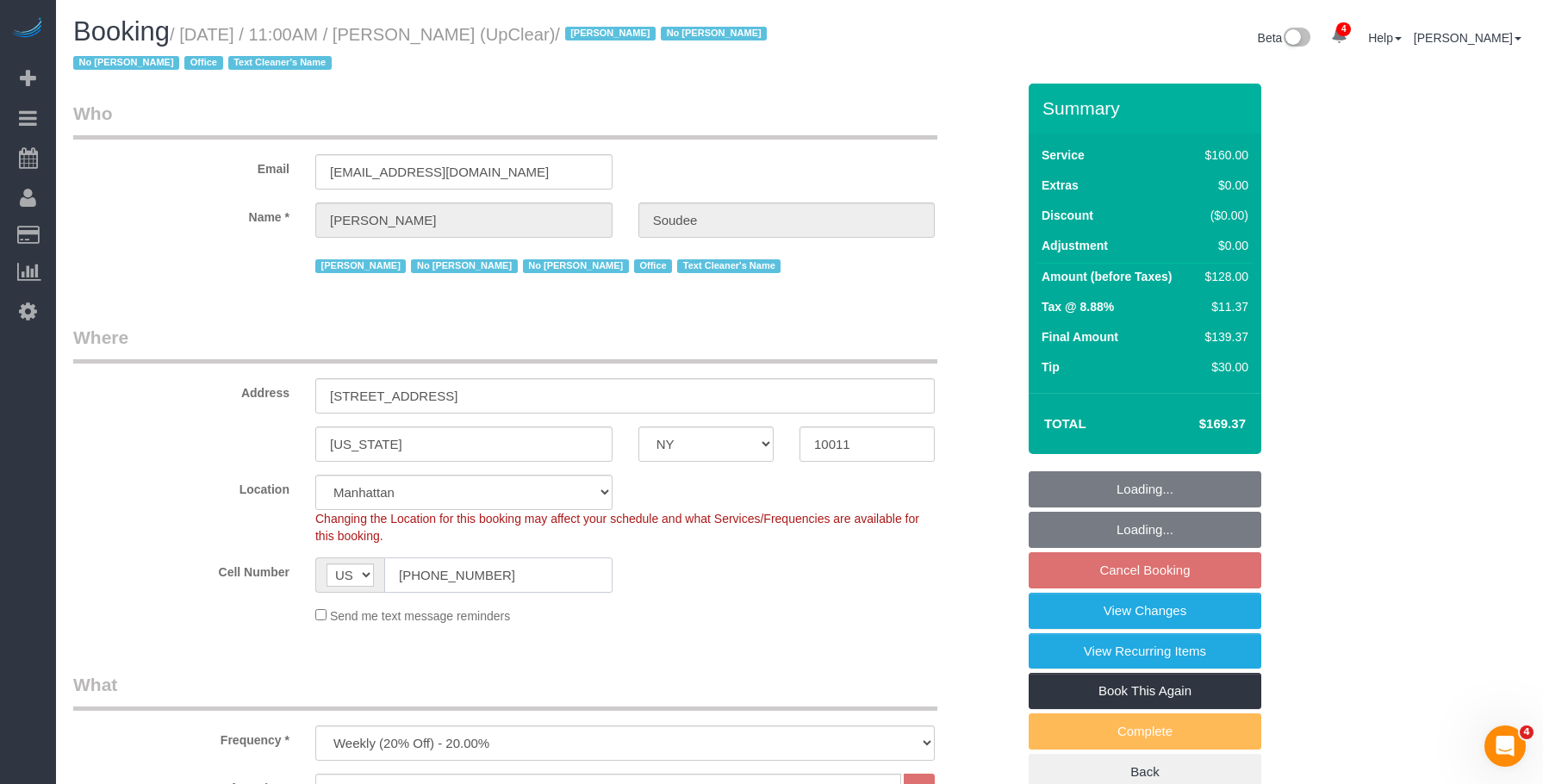
select select "spot64"
drag, startPoint x: 515, startPoint y: 576, endPoint x: 559, endPoint y: 396, distance: 185.3
click at [208, 532] on sui-booking-location "Location Manhattan Austin Boston Bronx Brooklyn Charlotte Denver New Jersey Por…" at bounding box center [544, 549] width 942 height 150
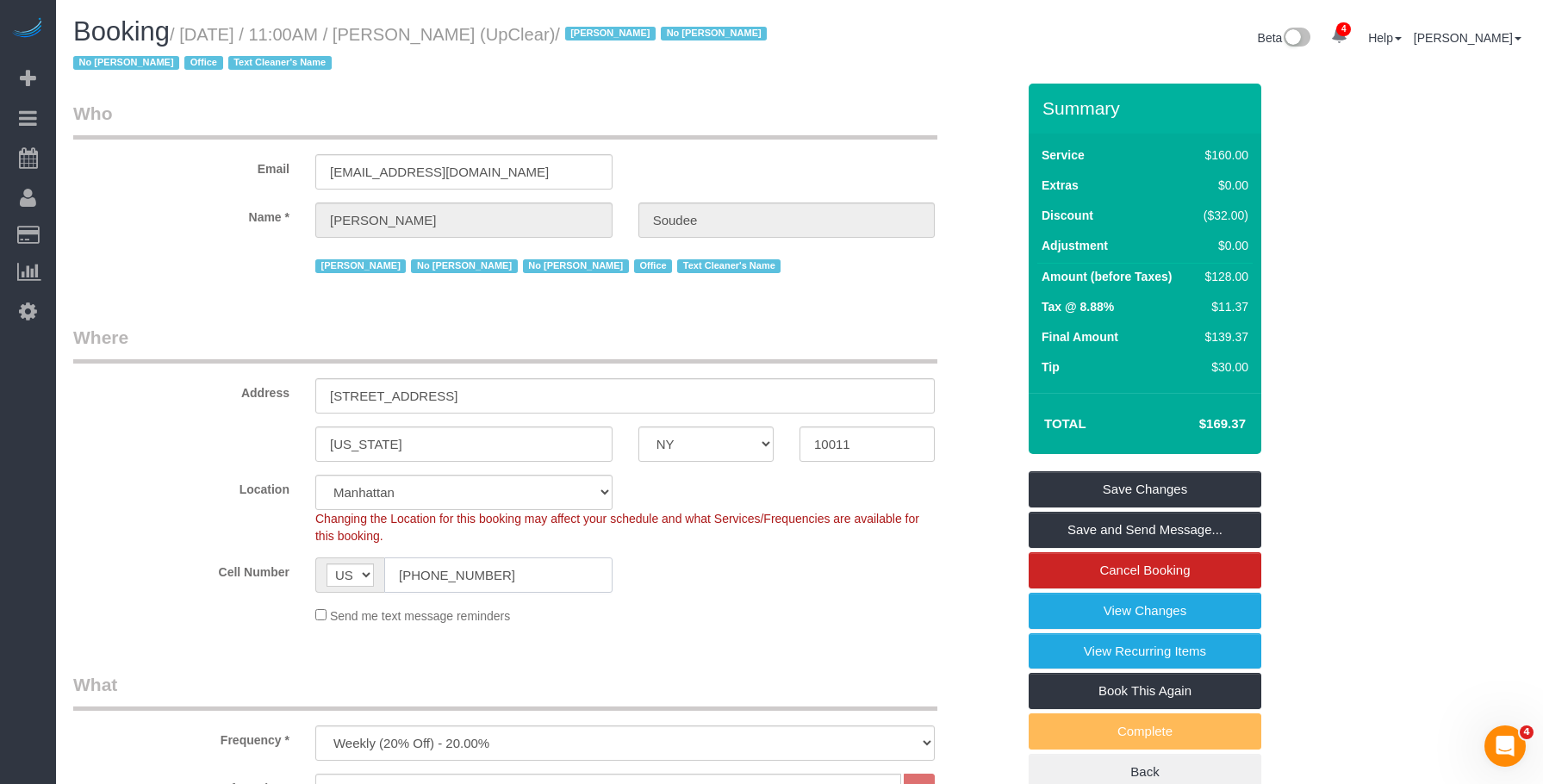
click at [502, 562] on input "(212) 989-5000" at bounding box center [498, 575] width 229 height 36
drag, startPoint x: 531, startPoint y: 577, endPoint x: 330, endPoint y: 534, distance: 205.5
click at [308, 562] on div "AF AL DZ AD AO AI AQ AG AR AM AW AU AT AZ BS BH BD BB BY BE BZ BJ BM BT BO BA B…" at bounding box center [463, 575] width 323 height 36
drag, startPoint x: 539, startPoint y: 37, endPoint x: 601, endPoint y: 36, distance: 62.0
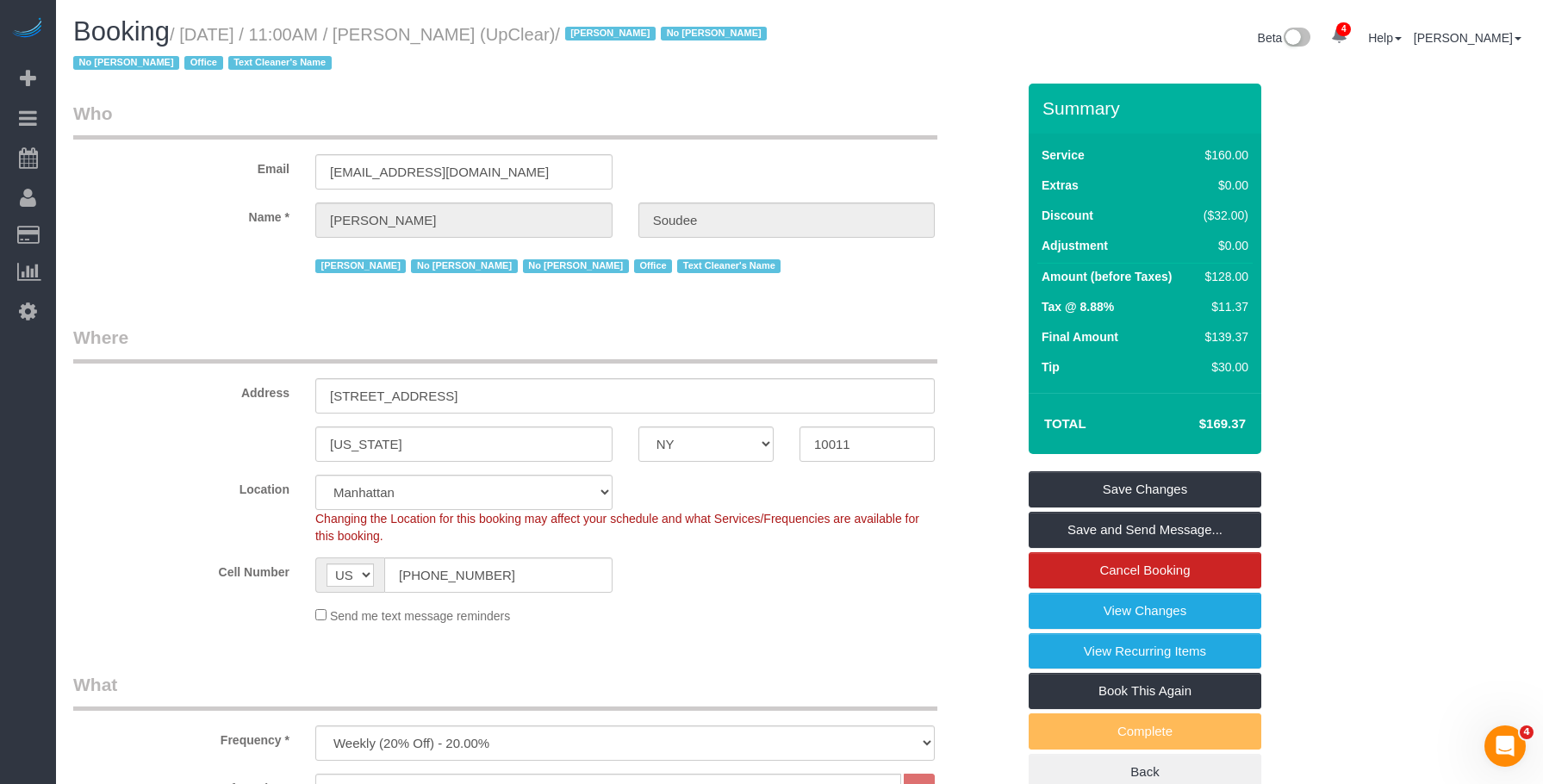
click at [601, 36] on small "/ August 27, 2025 / 11:00AM / Thierry Soudee (UpClear) / Jacky Xu No Luis Manei…" at bounding box center [422, 48] width 698 height 48
copy small "UpClear"
drag, startPoint x: 442, startPoint y: 166, endPoint x: 245, endPoint y: 159, distance: 197.1
click at [245, 159] on div "Email admin-us@upclear.com" at bounding box center [544, 144] width 968 height 89
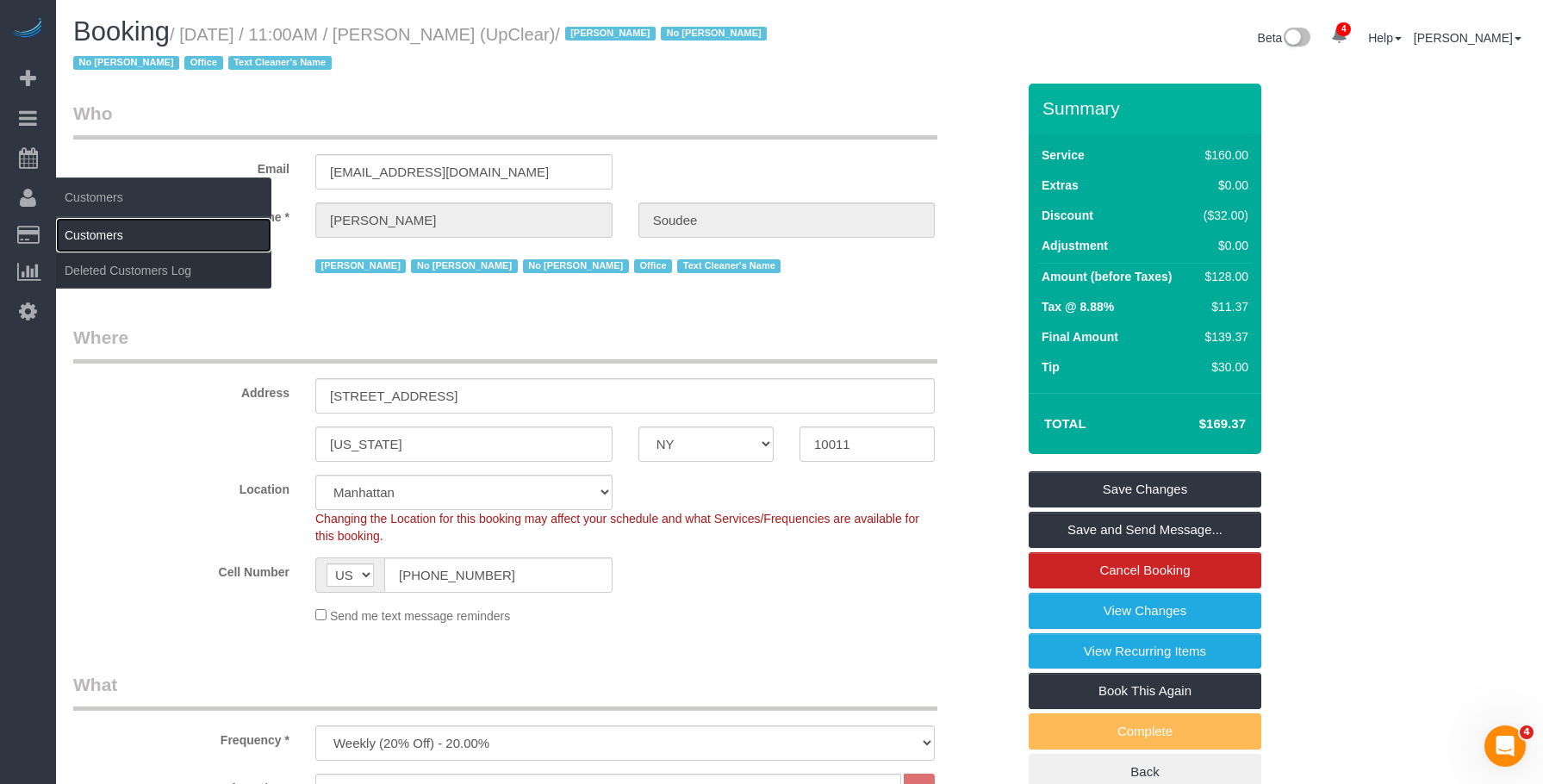
click at [111, 229] on link "Customers" at bounding box center [164, 235] width 216 height 35
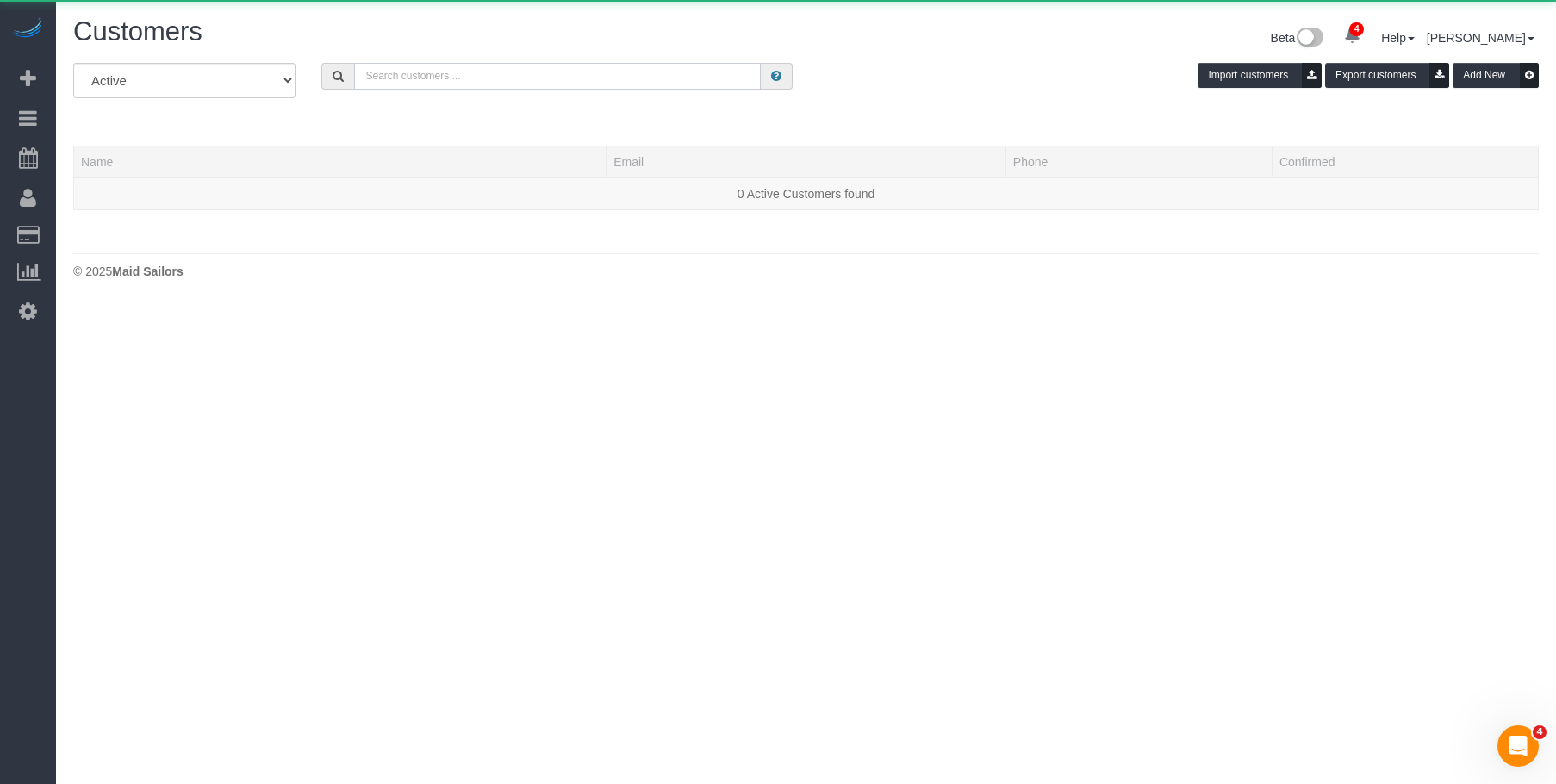
click at [508, 83] on input "text" at bounding box center [557, 76] width 407 height 26
paste input "admin-us@upclear.com"
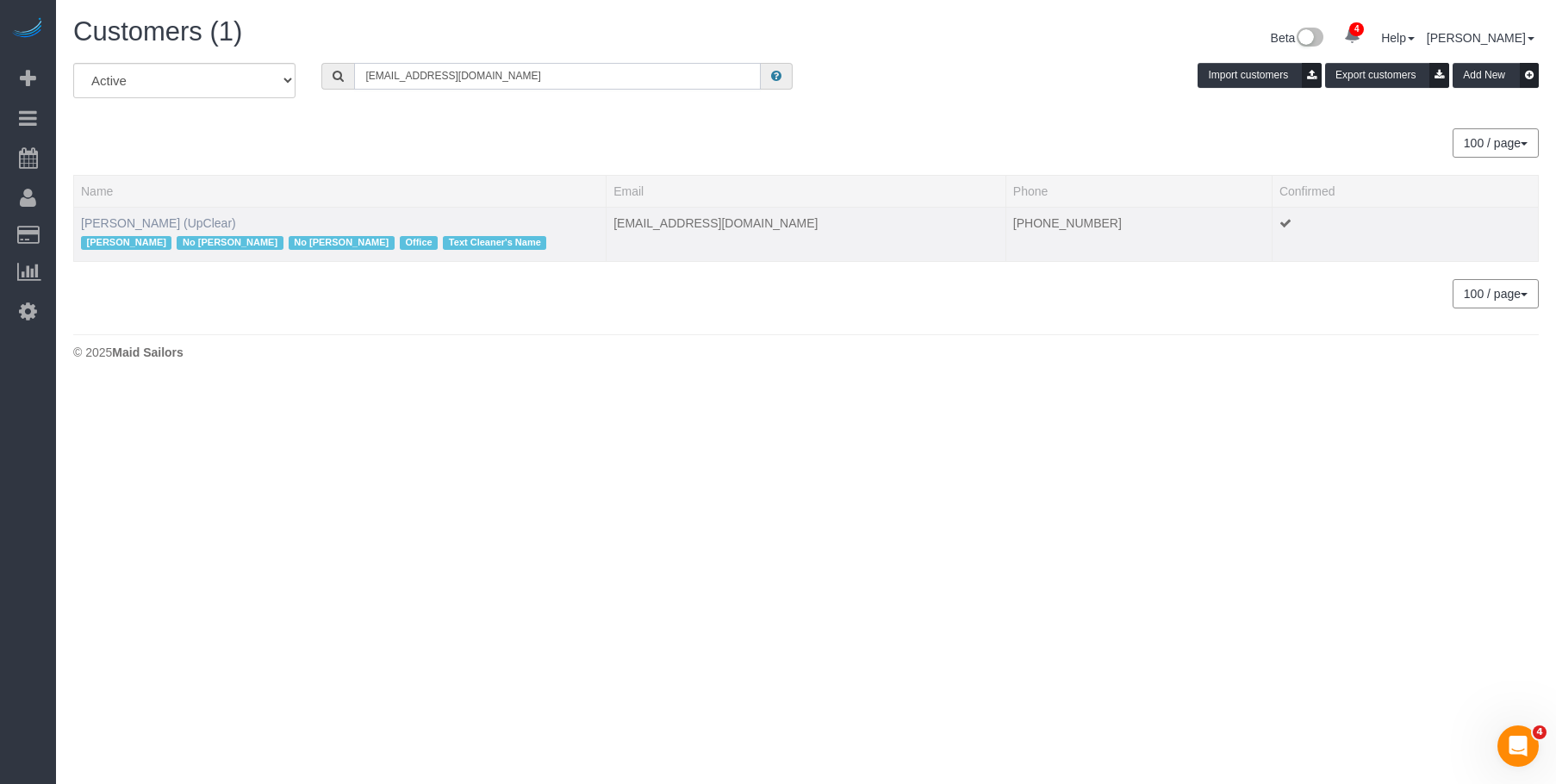
type input "admin-us@upclear.com"
click at [176, 217] on link "Thierry Soudee (UpClear)" at bounding box center [159, 223] width 155 height 14
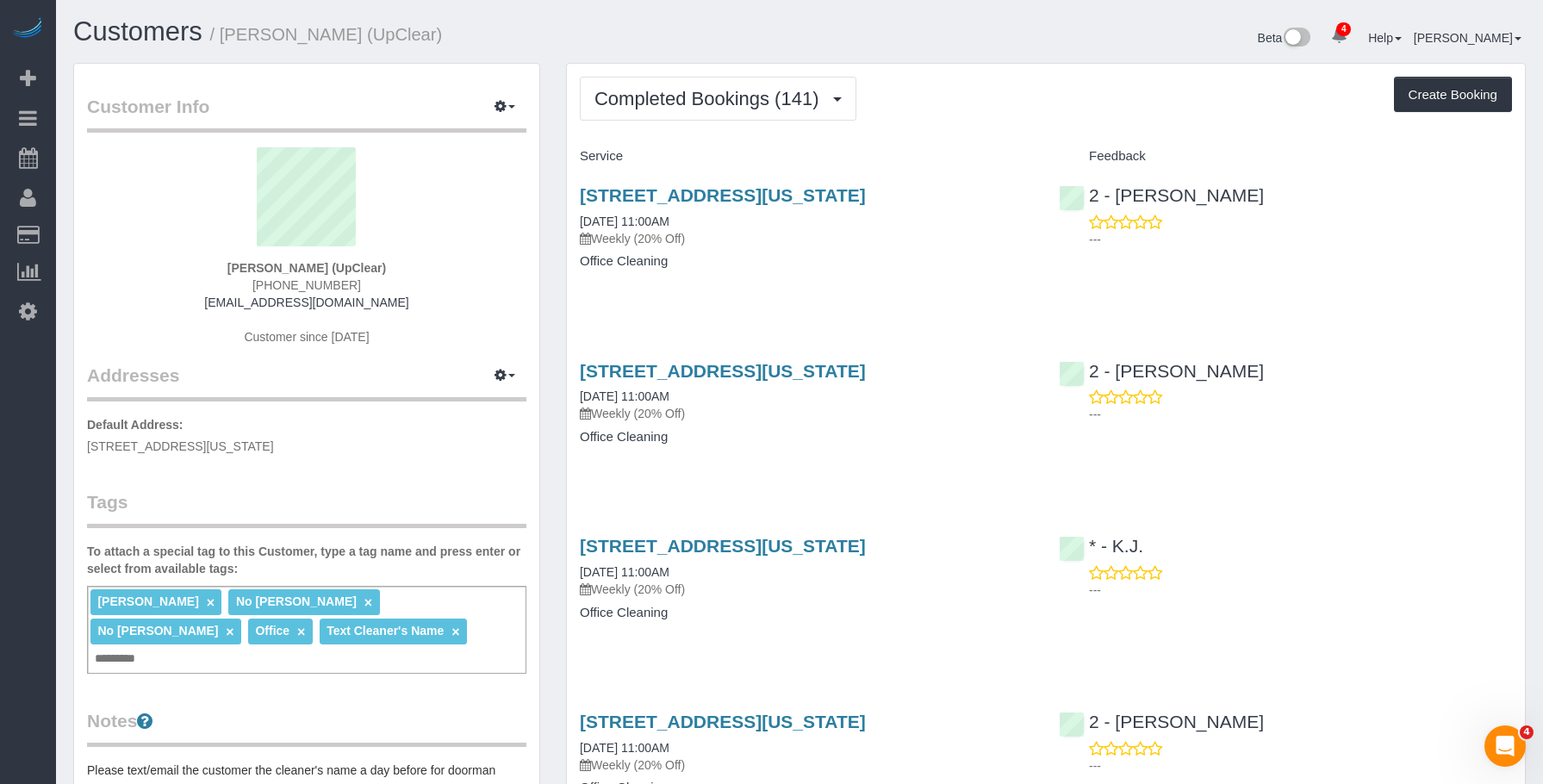
drag, startPoint x: 365, startPoint y: 285, endPoint x: 259, endPoint y: 289, distance: 106.1
click at [259, 289] on div "Thierry Soudee (UpClear) (212) 989-5000 admin-us@upclear.com Customer since 2020" at bounding box center [306, 255] width 440 height 216
copy span "(212) 989-5000"
click at [721, 102] on span "Completed Bookings (141)" at bounding box center [710, 99] width 232 height 22
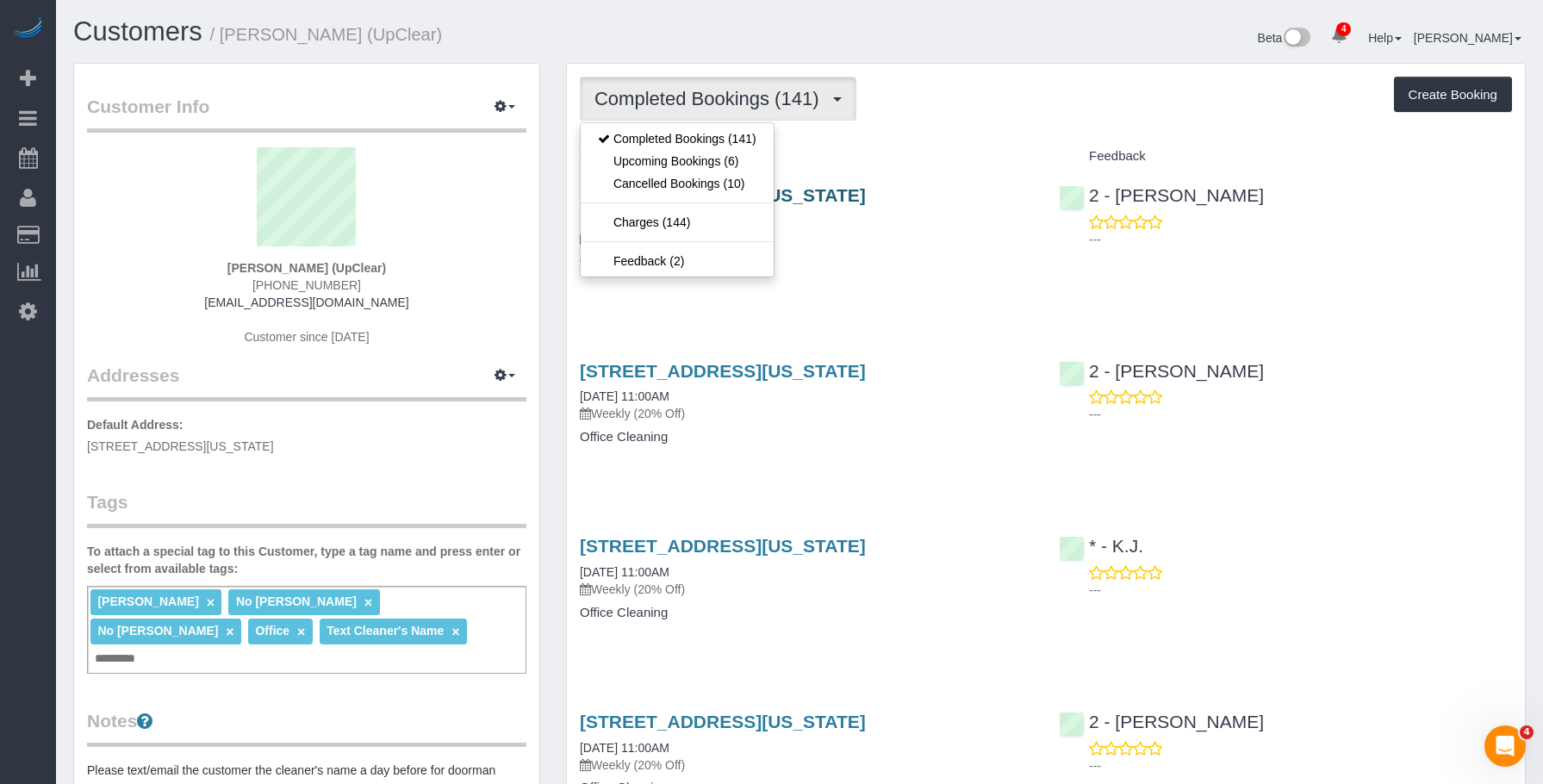
drag, startPoint x: 910, startPoint y: 302, endPoint x: 857, endPoint y: 202, distance: 113.2
click at [912, 302] on div "151 West 19th Street, Suite 1200, New York, NY 10011 08/20/2025 11:00AM Weekly …" at bounding box center [806, 237] width 479 height 132
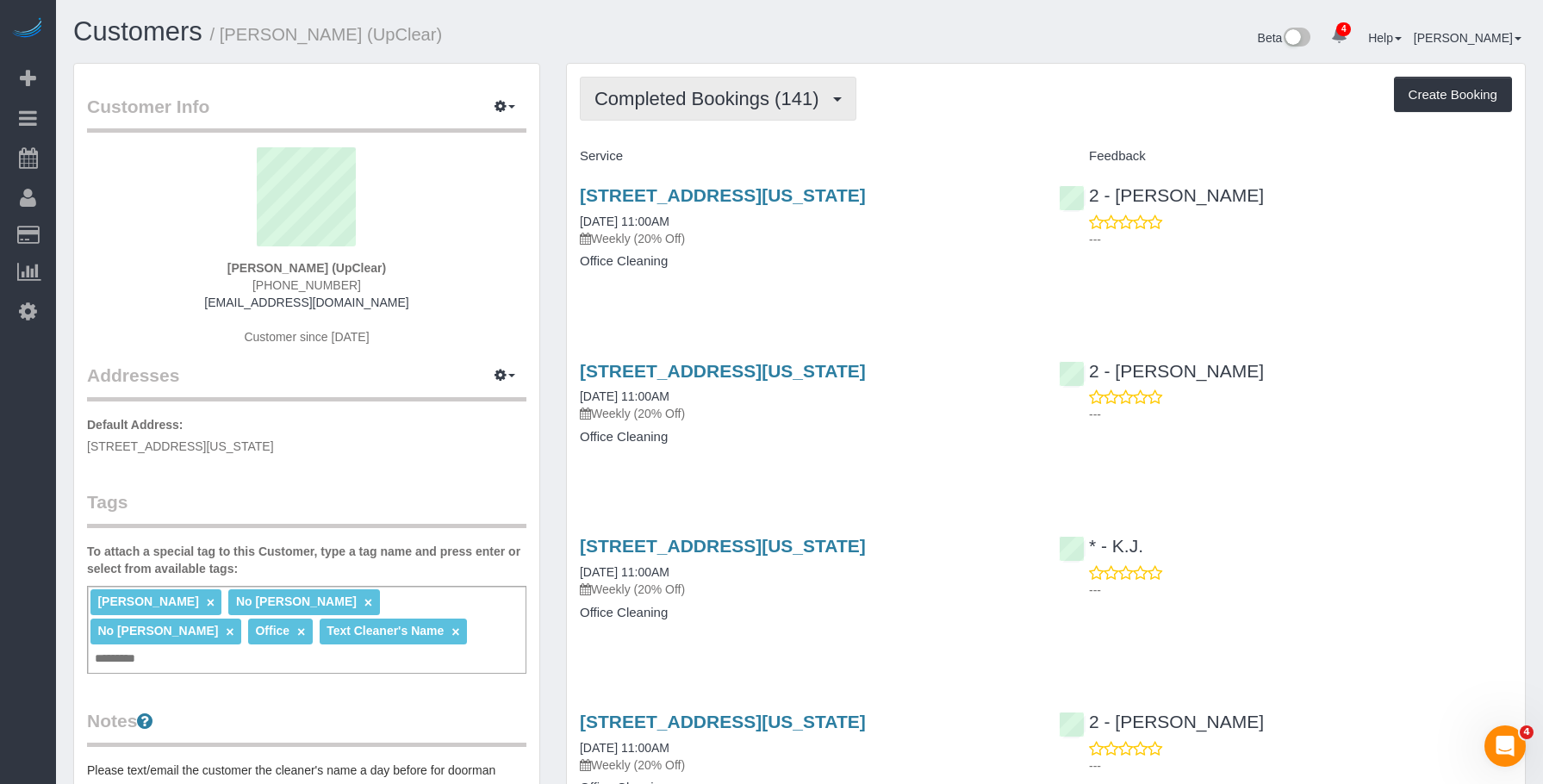
click at [716, 90] on span "Completed Bookings (141)" at bounding box center [710, 99] width 232 height 22
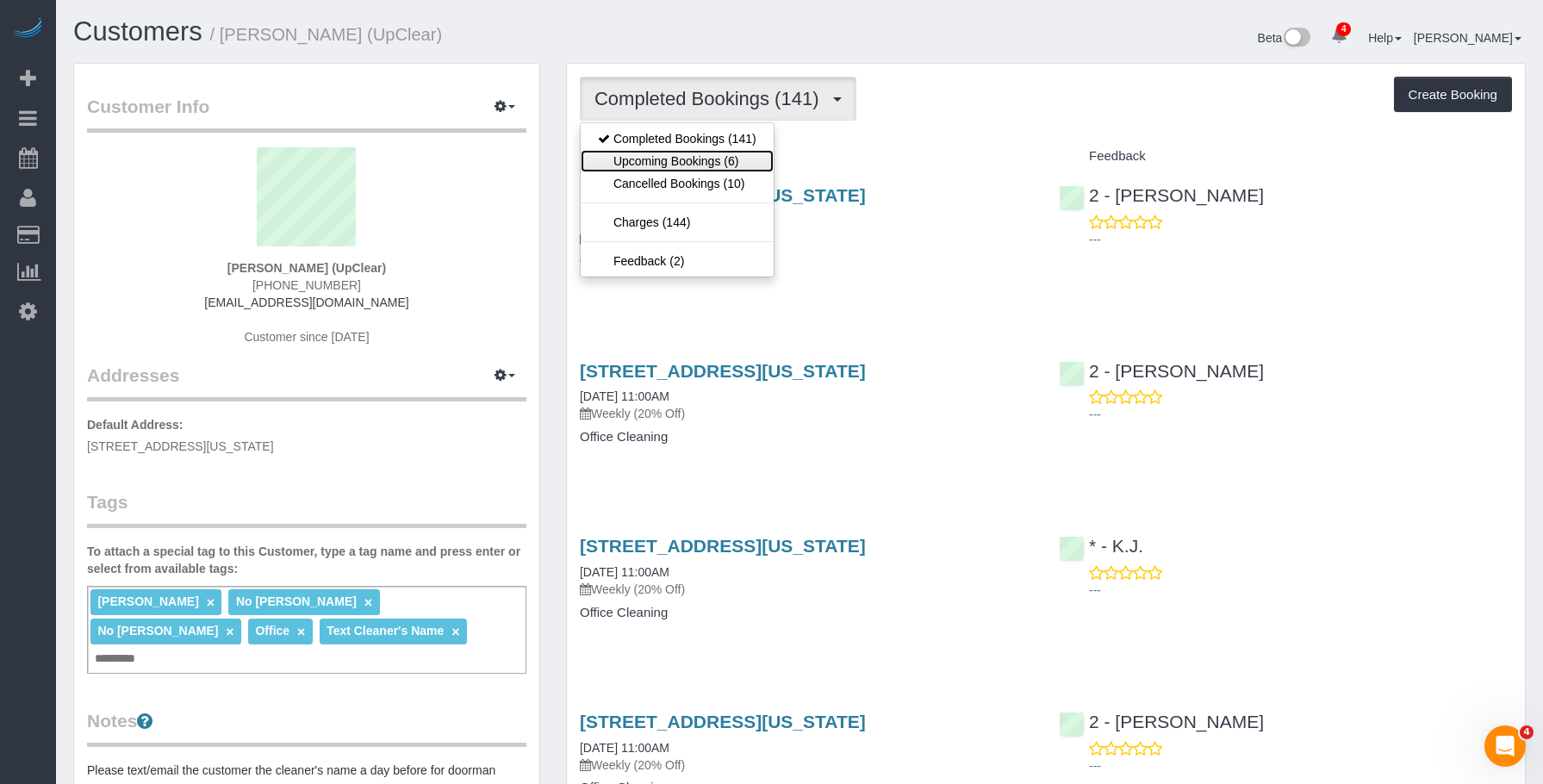
click at [676, 158] on link "Upcoming Bookings (6)" at bounding box center [676, 161] width 193 height 23
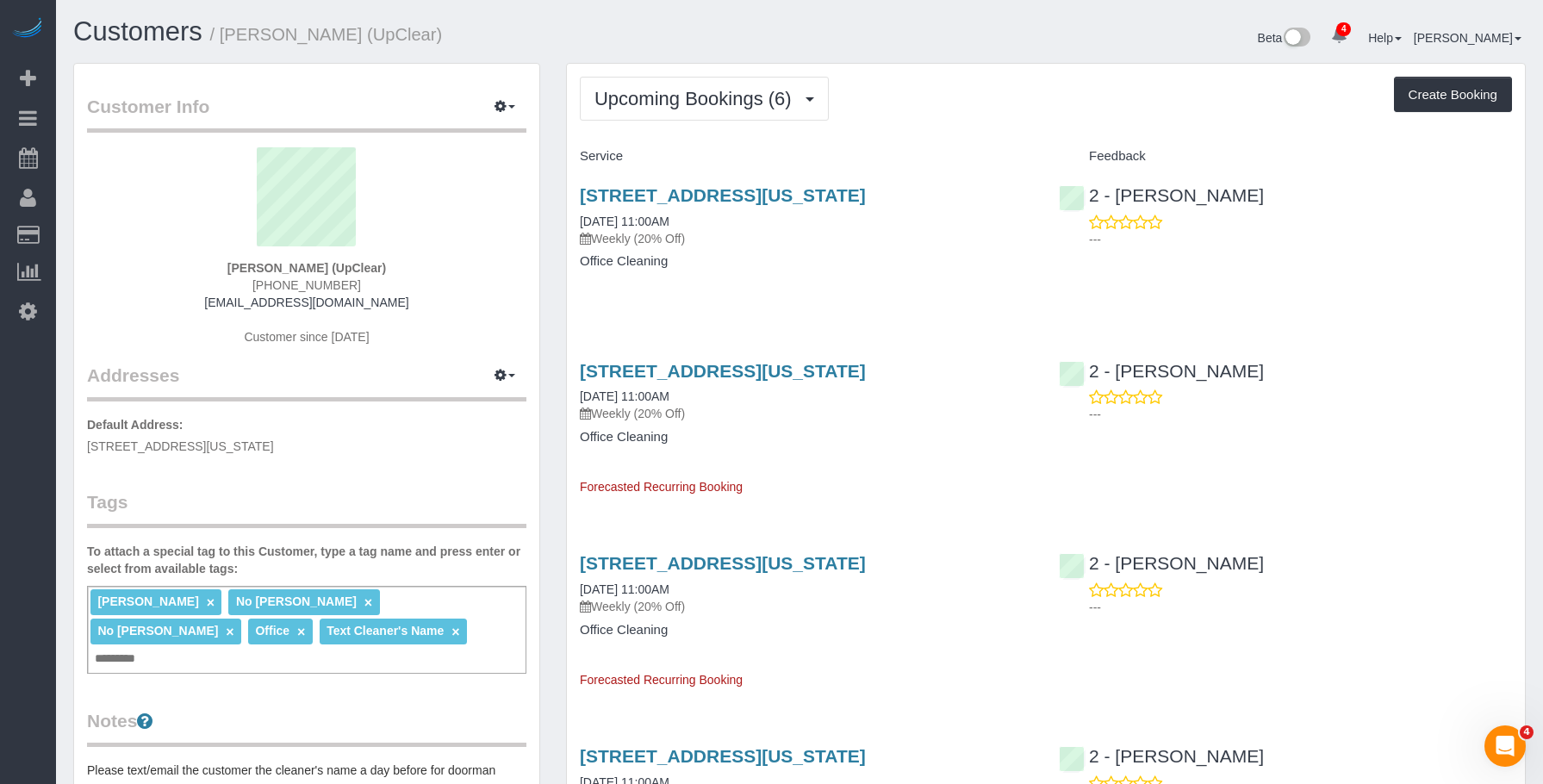
click at [862, 243] on div "151 West 19th Street, Suite 1200, New York, NY 10011 08/27/2025 11:00AM Weekly …" at bounding box center [806, 217] width 453 height 62
click at [866, 194] on link "151 West 19th Street, Suite 1200, New York, NY 10011" at bounding box center [722, 196] width 286 height 20
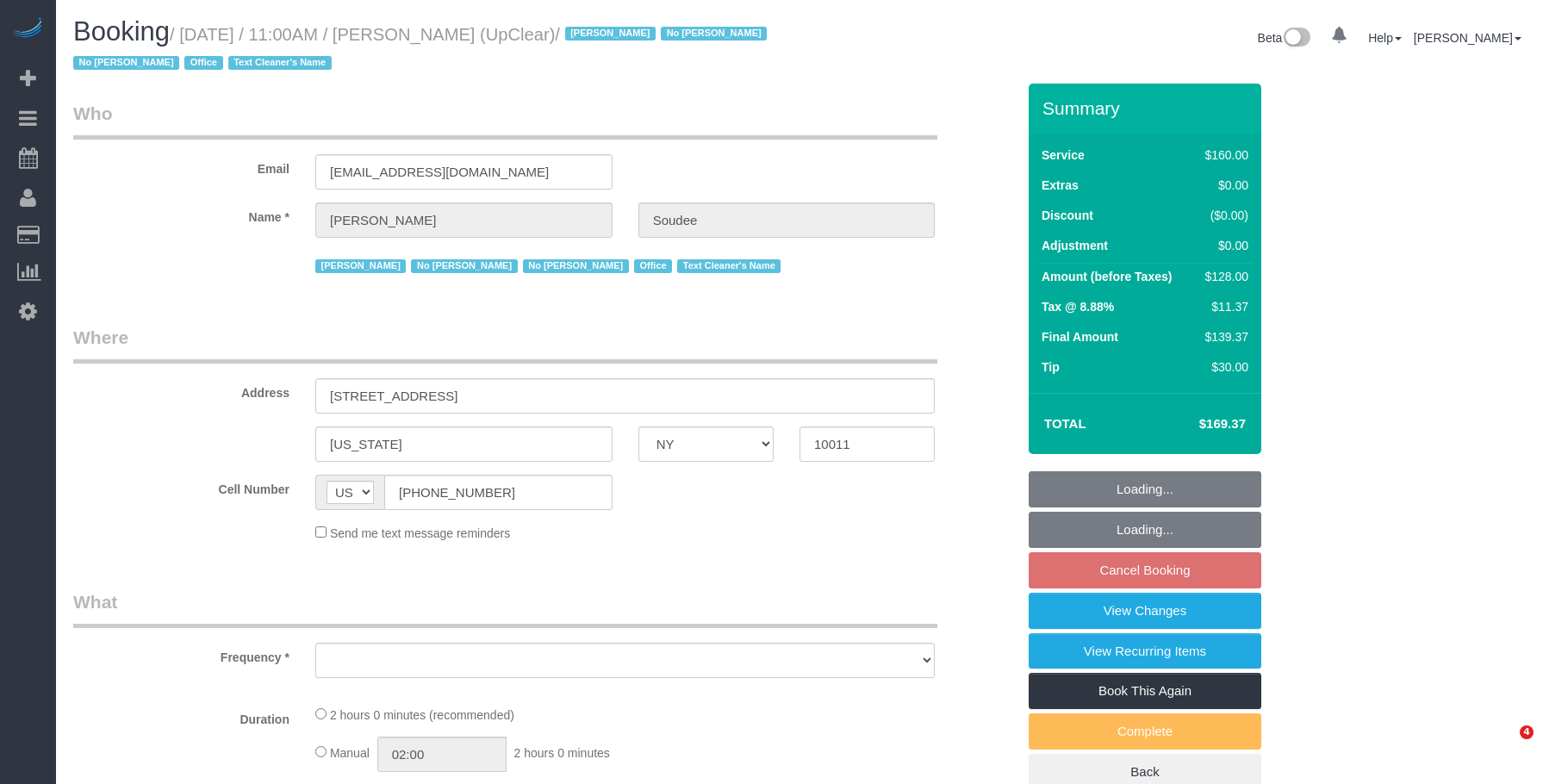
select select "NY"
drag, startPoint x: 0, startPoint y: 0, endPoint x: 833, endPoint y: 180, distance: 852.2
click at [831, 20] on div "Beta 0 Your Notifications You have 0 alerts × You have 1 to charge for 08/24/20…" at bounding box center [1169, 40] width 740 height 46
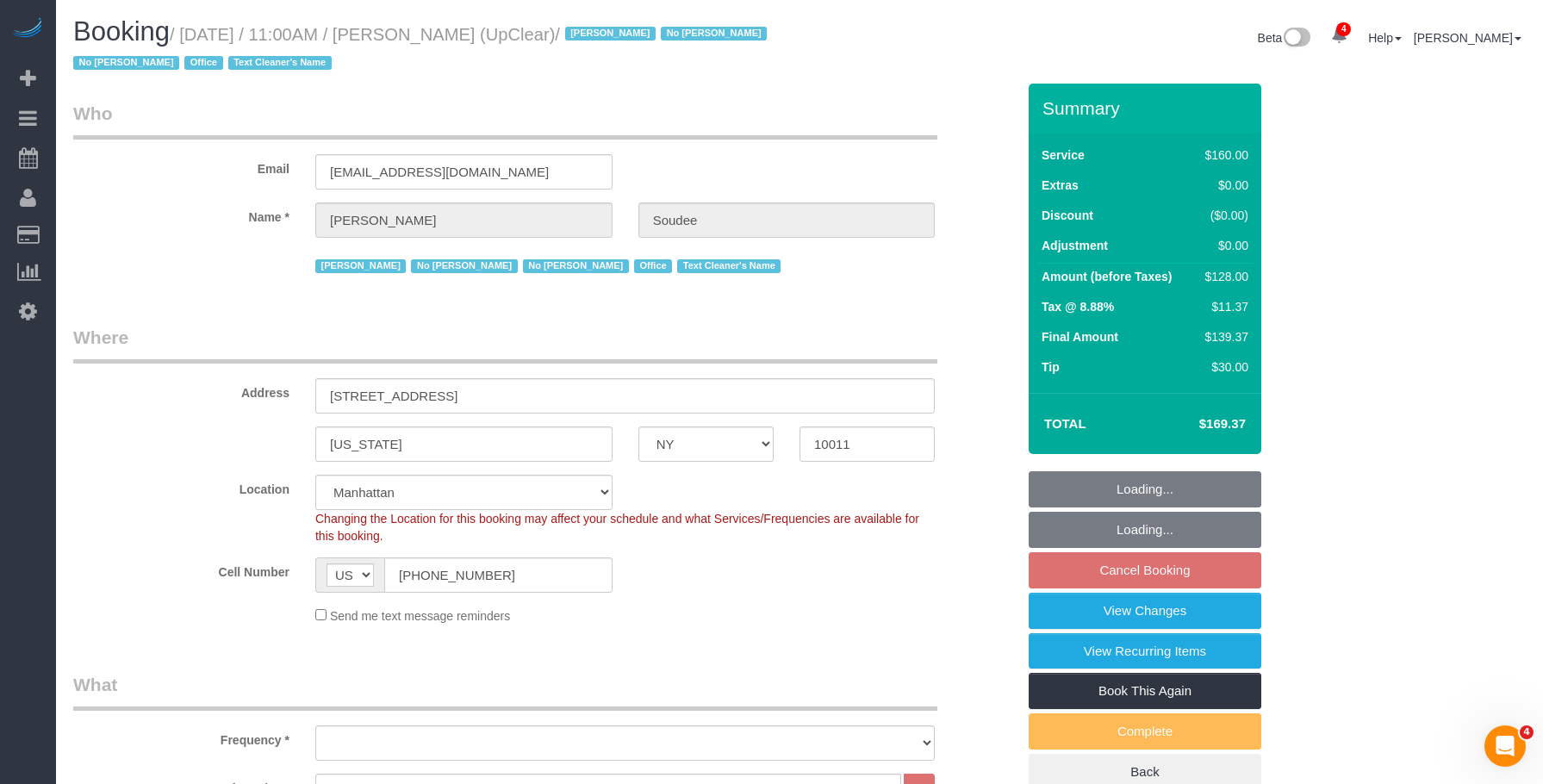
select select "string:stripe-pm_1NbO8G4VGloSiKo7yDZXrVCR"
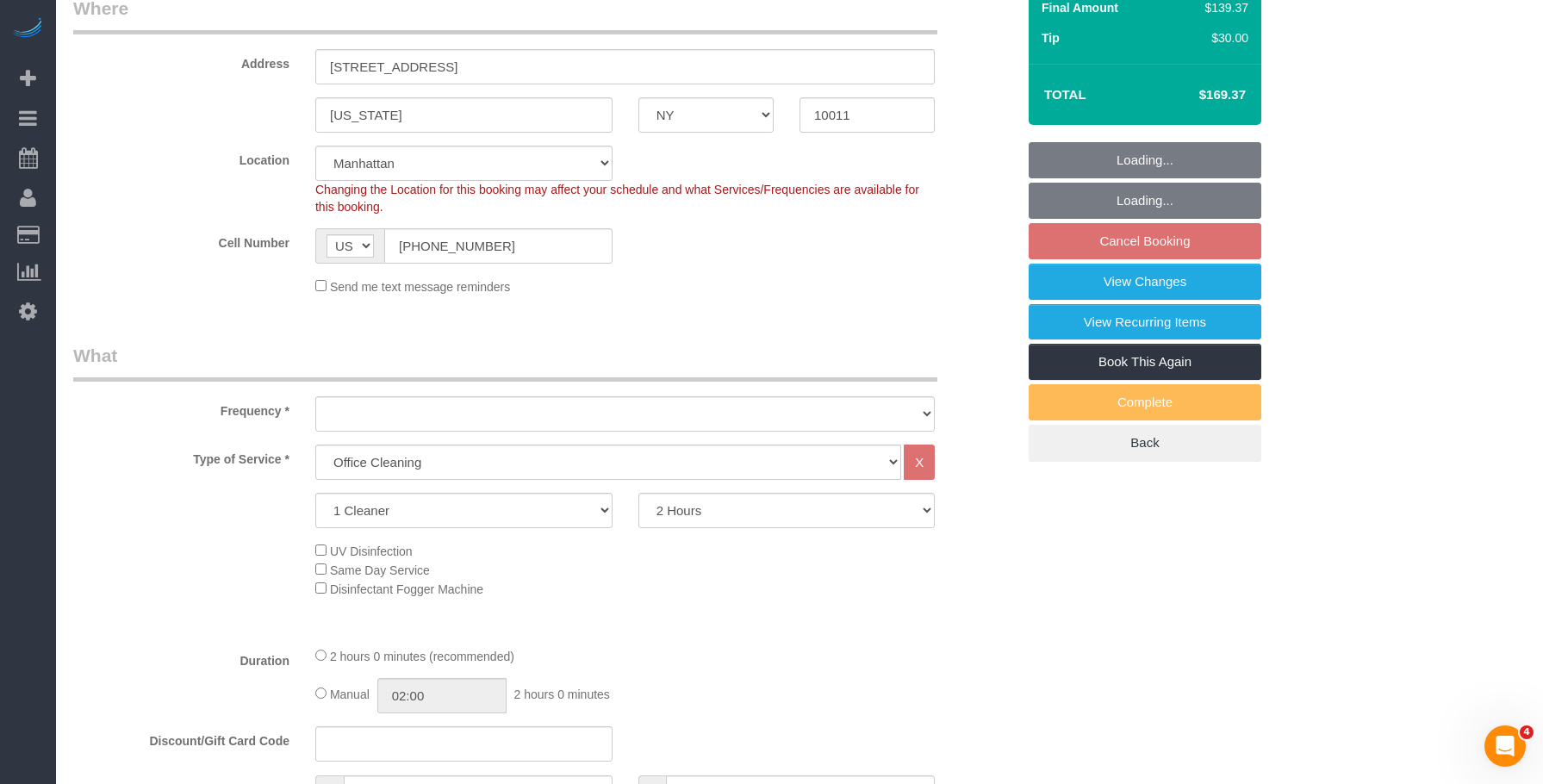
select select "object:760"
select select "spot4"
select select "number:89"
select select "number:90"
select select "number:15"
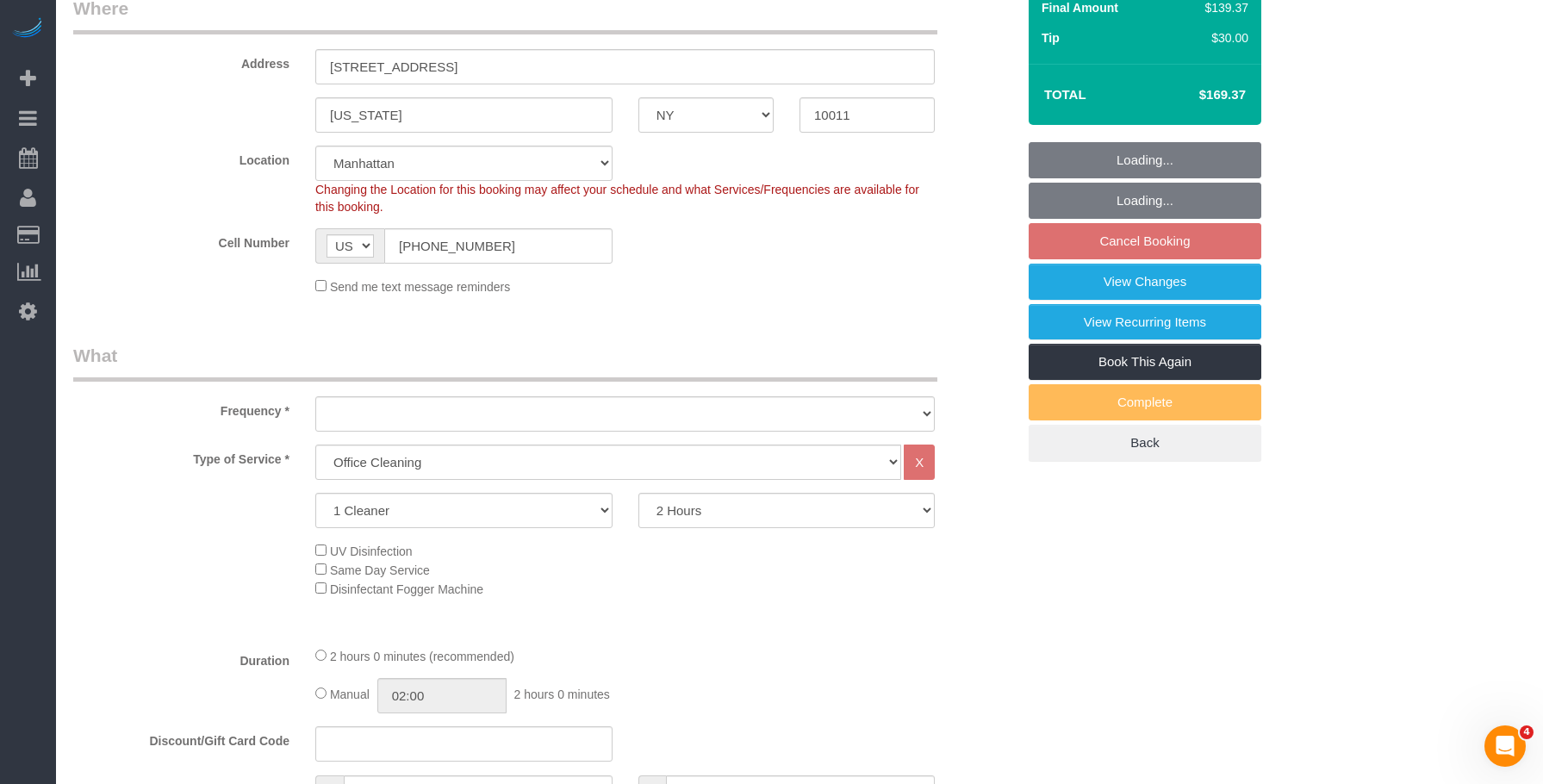
select select "number:5"
select select "object:914"
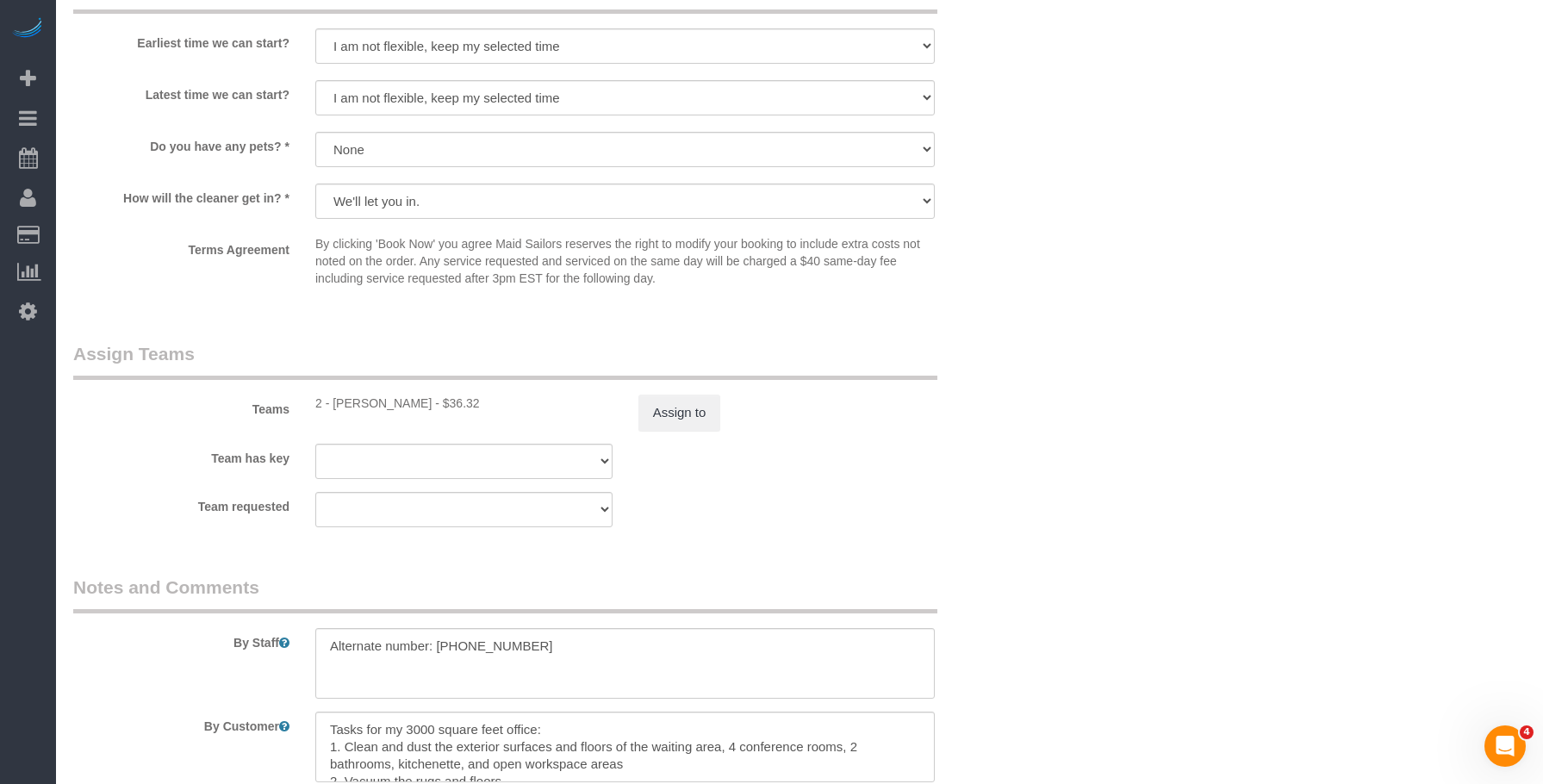
scroll to position [1934, 0]
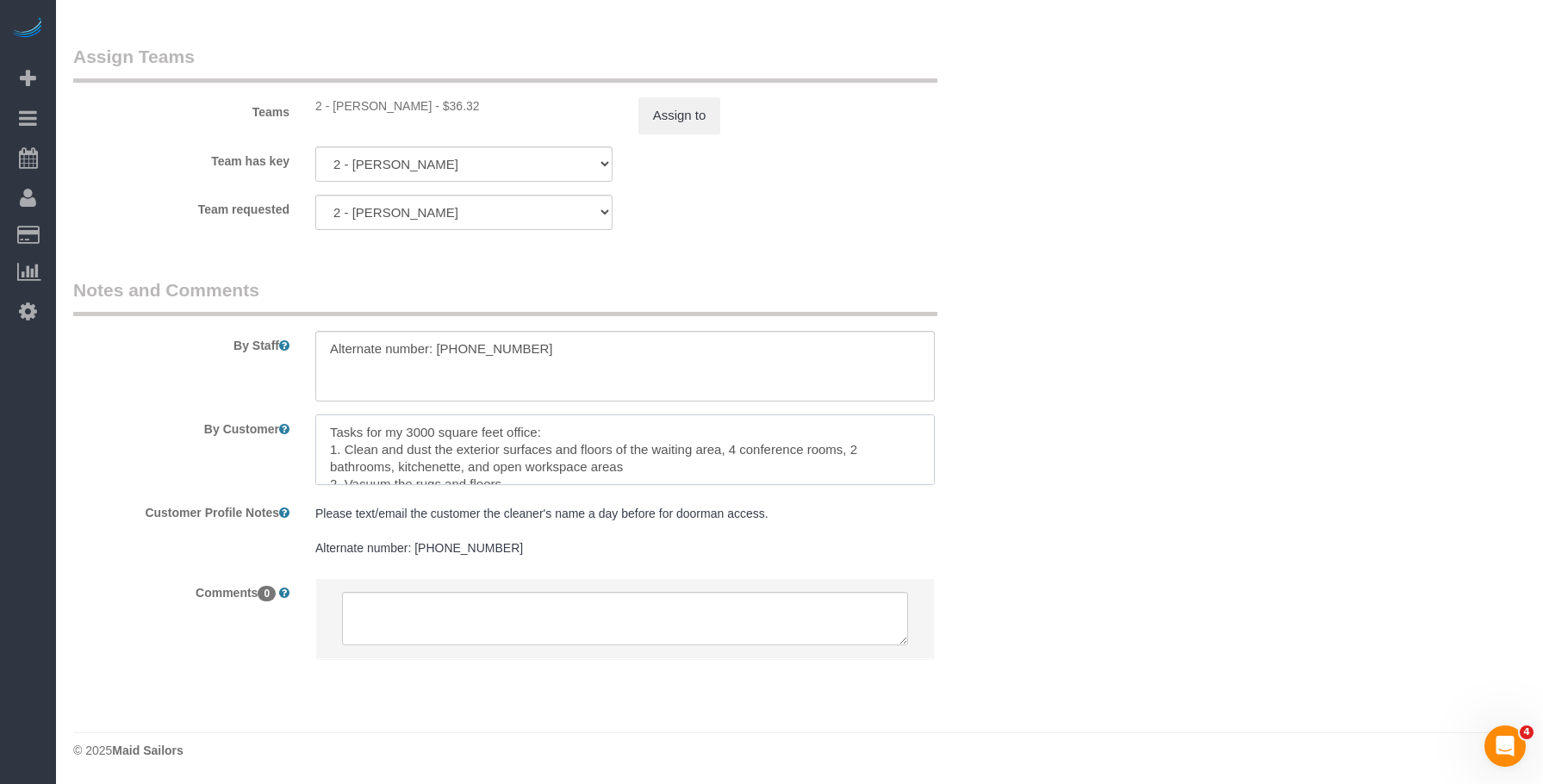
click at [658, 447] on textarea at bounding box center [625, 449] width 620 height 70
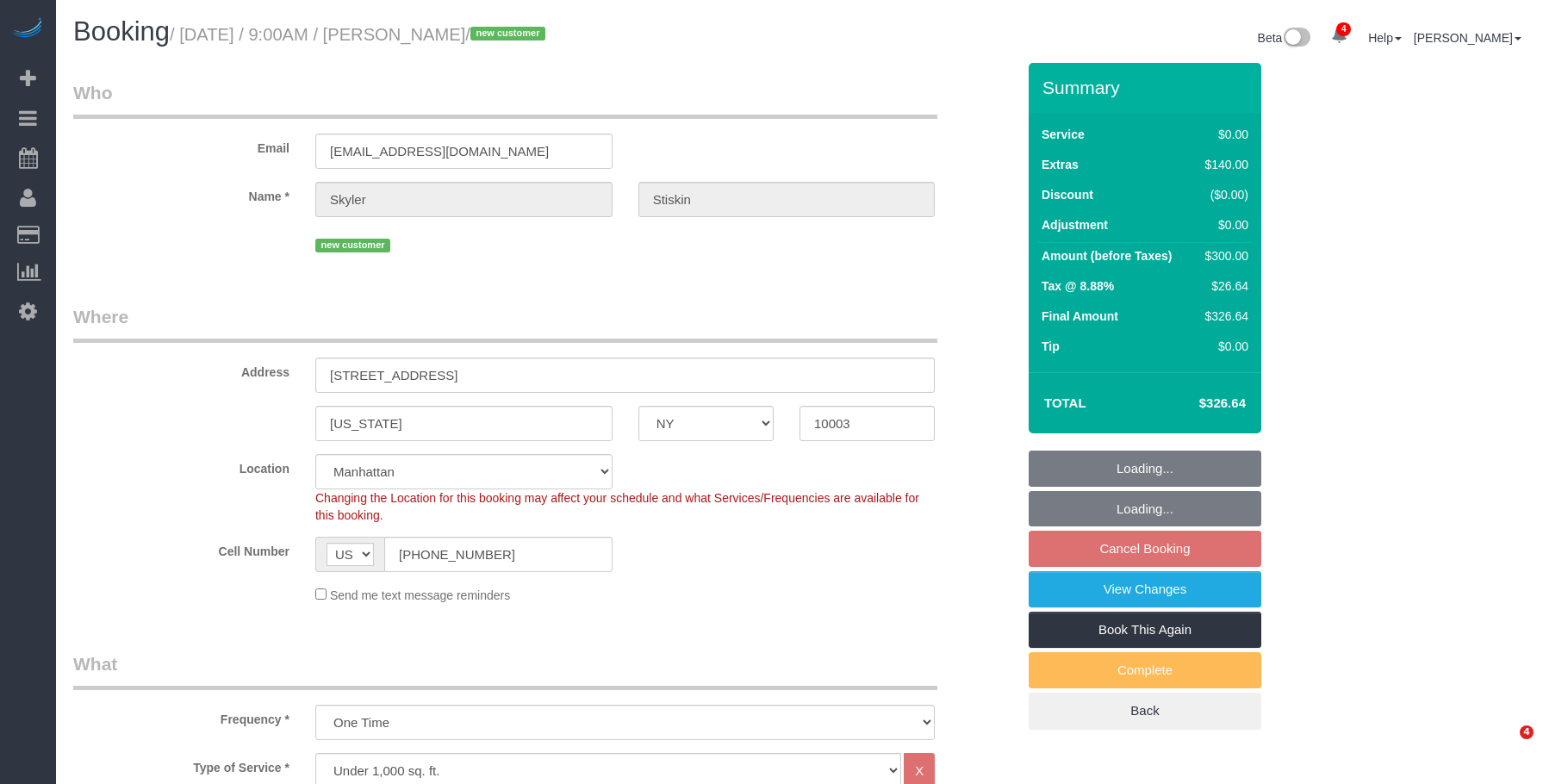
select select "NY"
select select "2"
select select "spot2"
select select "number:57"
select select "number:90"
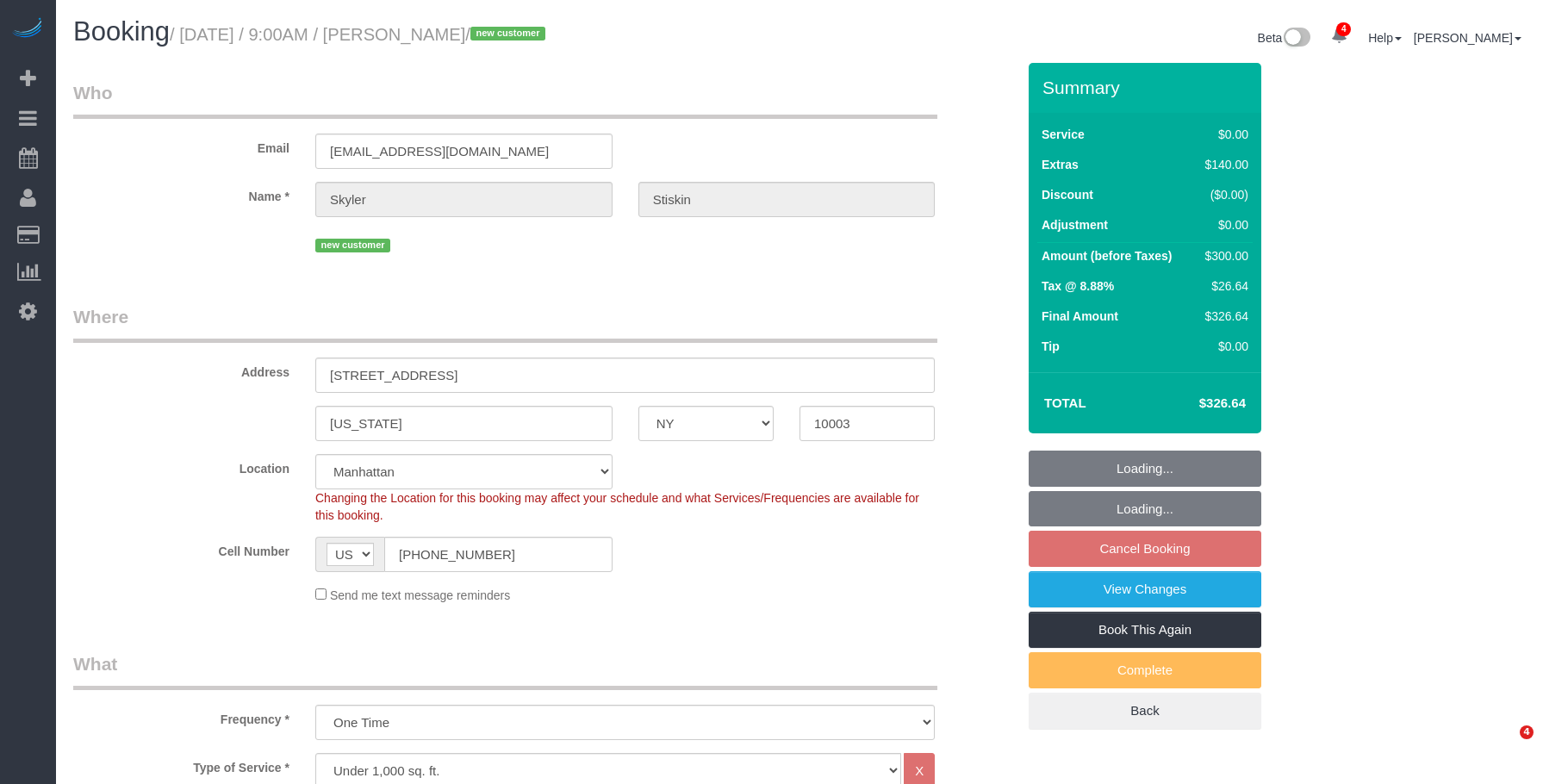
select select "number:15"
select select "number:6"
